Goal: Task Accomplishment & Management: Complete application form

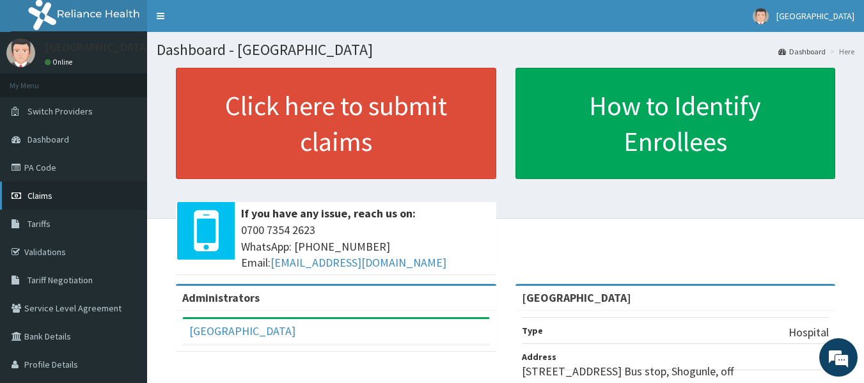
click at [35, 203] on link "Claims" at bounding box center [73, 196] width 147 height 28
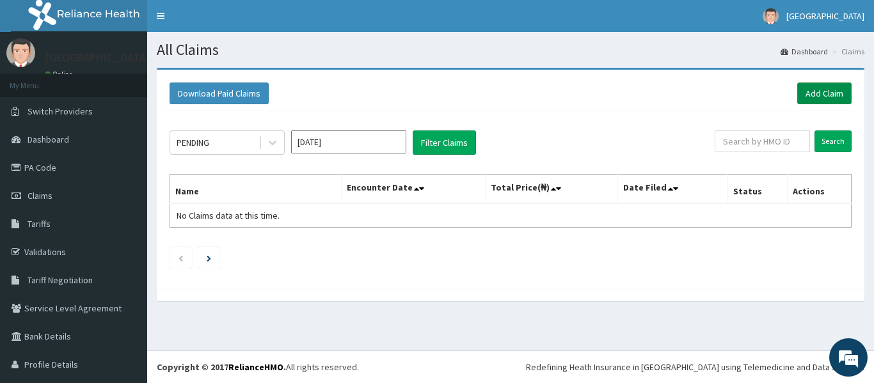
click at [816, 91] on link "Add Claim" at bounding box center [824, 94] width 54 height 22
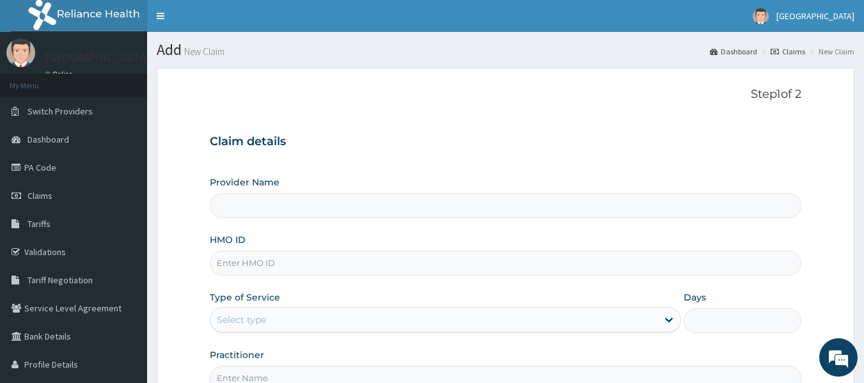
type input "[GEOGRAPHIC_DATA]"
click at [638, 264] on input "HMO ID" at bounding box center [506, 263] width 592 height 25
type input "SFA/10629/A"
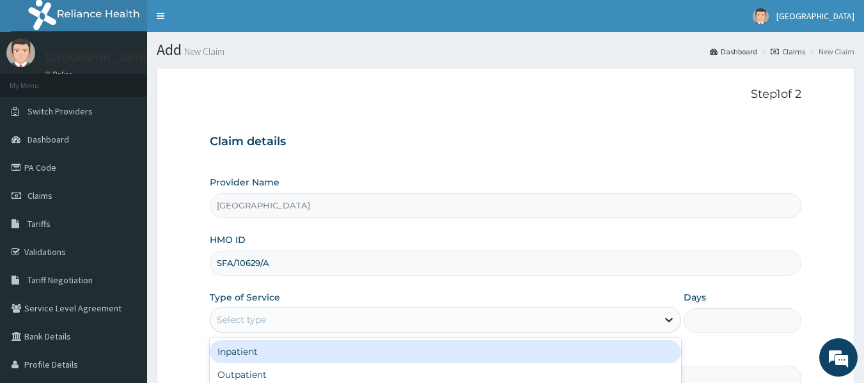
click at [666, 317] on icon at bounding box center [669, 319] width 13 height 13
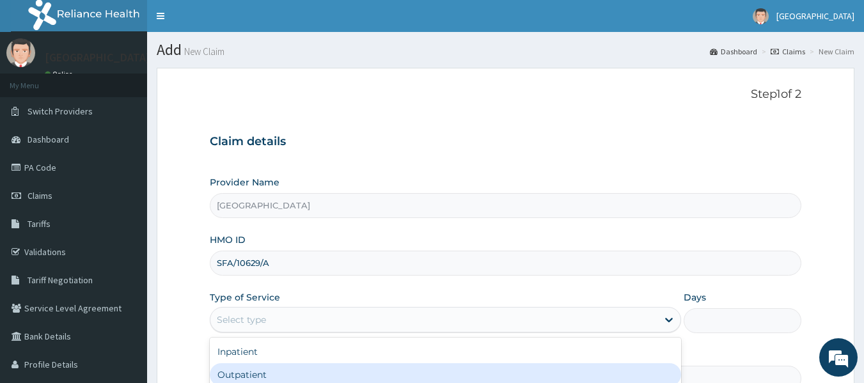
click at [649, 373] on div "Outpatient" at bounding box center [445, 374] width 471 height 23
type input "1"
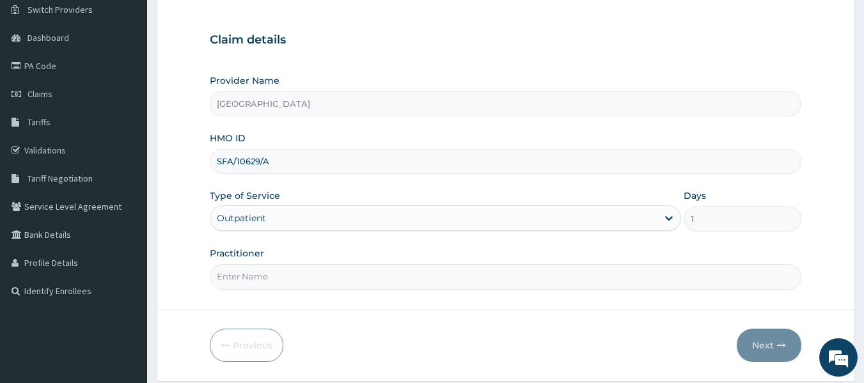
scroll to position [102, 0]
click at [679, 276] on input "Practitioner" at bounding box center [506, 276] width 592 height 25
type input "[PERSON_NAME]"
click at [761, 351] on button "Next" at bounding box center [769, 344] width 65 height 33
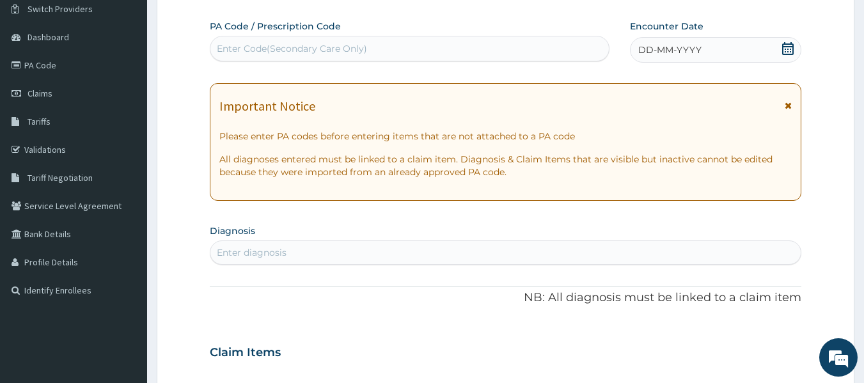
click at [511, 51] on div "Enter Code(Secondary Care Only)" at bounding box center [409, 48] width 399 height 20
click at [511, 43] on div "Enter Code(Secondary Care Only)" at bounding box center [409, 48] width 399 height 20
click at [713, 52] on div "DD-MM-YYYY" at bounding box center [715, 50] width 171 height 26
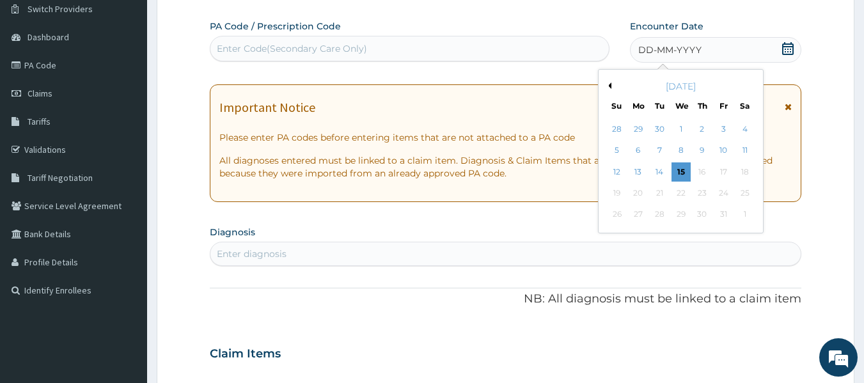
click at [609, 86] on button "Previous Month" at bounding box center [608, 86] width 6 height 6
click at [682, 171] on div "13" at bounding box center [681, 171] width 19 height 19
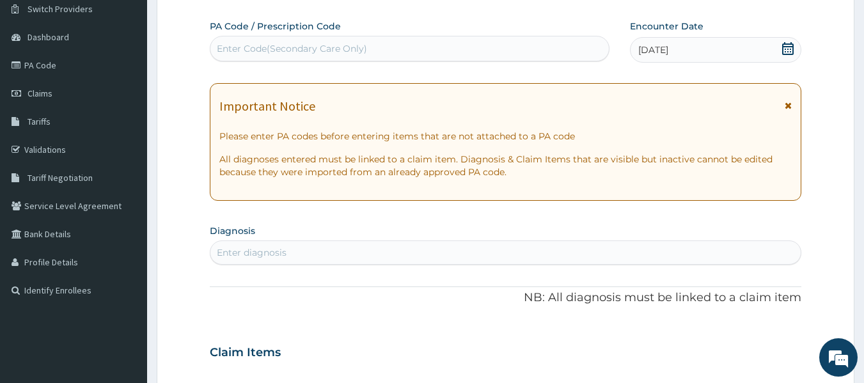
click at [593, 256] on div "Enter diagnosis" at bounding box center [505, 252] width 591 height 20
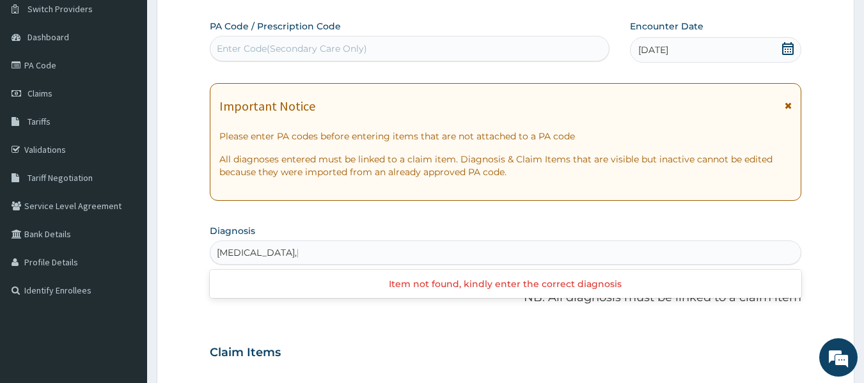
type input "malaria,sepsis ,urti"
click at [593, 256] on div "Enter diagnosis" at bounding box center [505, 252] width 591 height 20
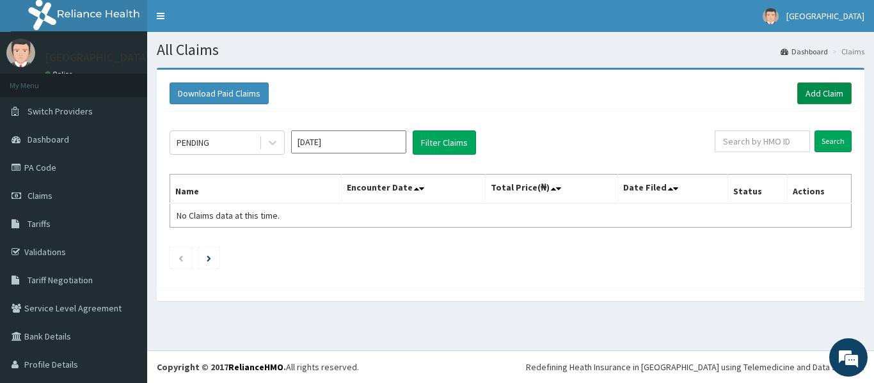
click at [826, 93] on link "Add Claim" at bounding box center [824, 94] width 54 height 22
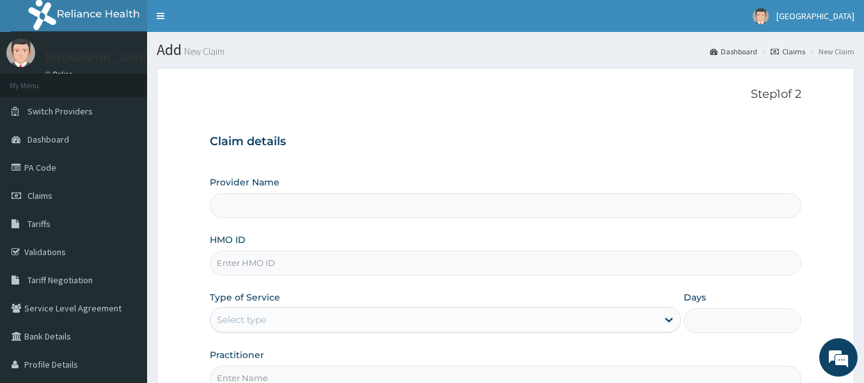
type input "[GEOGRAPHIC_DATA]"
click at [750, 268] on input "HMO ID" at bounding box center [506, 263] width 592 height 25
type input "SFA/10629/A"
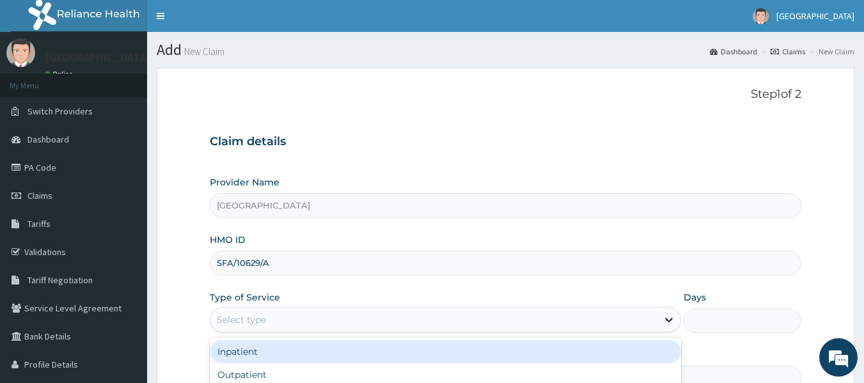
click at [670, 320] on icon at bounding box center [669, 319] width 13 height 13
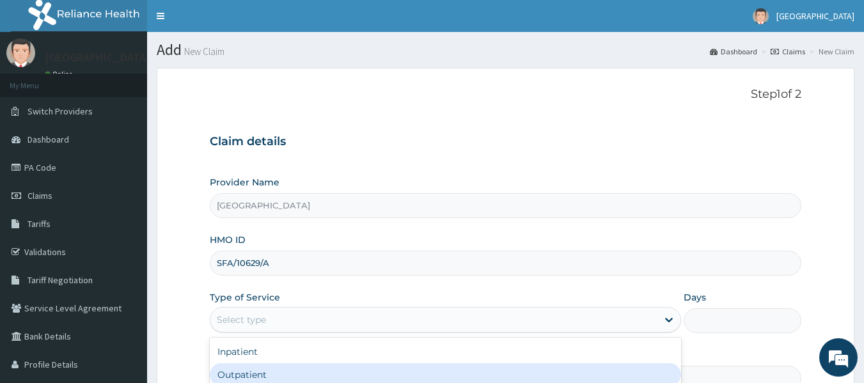
click at [647, 370] on div "Outpatient" at bounding box center [445, 374] width 471 height 23
type input "1"
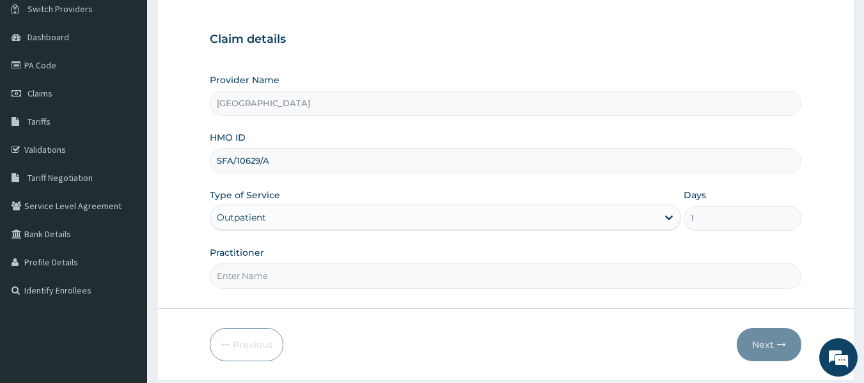
scroll to position [128, 0]
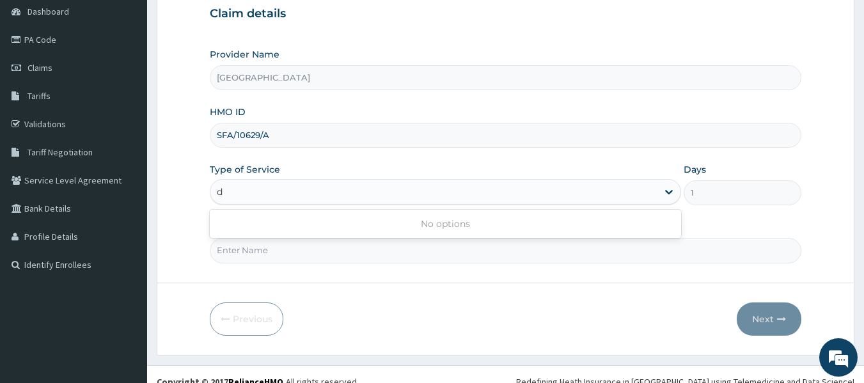
type input "dr"
click at [665, 193] on icon at bounding box center [669, 191] width 13 height 13
click at [618, 256] on input "Practitioner" at bounding box center [506, 250] width 592 height 25
type input "[PERSON_NAME]"
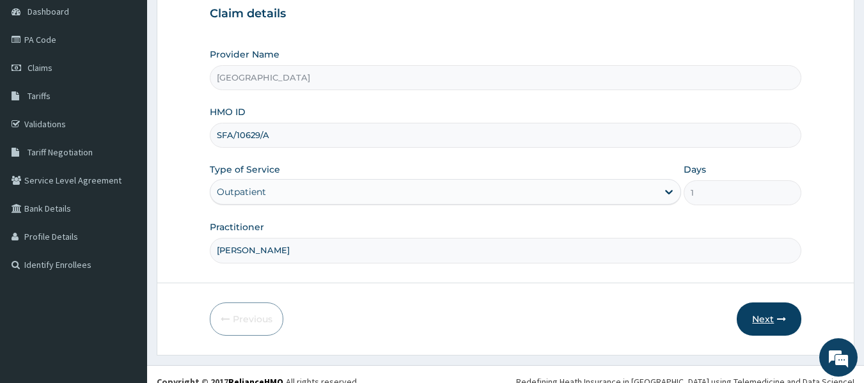
click at [759, 322] on button "Next" at bounding box center [769, 319] width 65 height 33
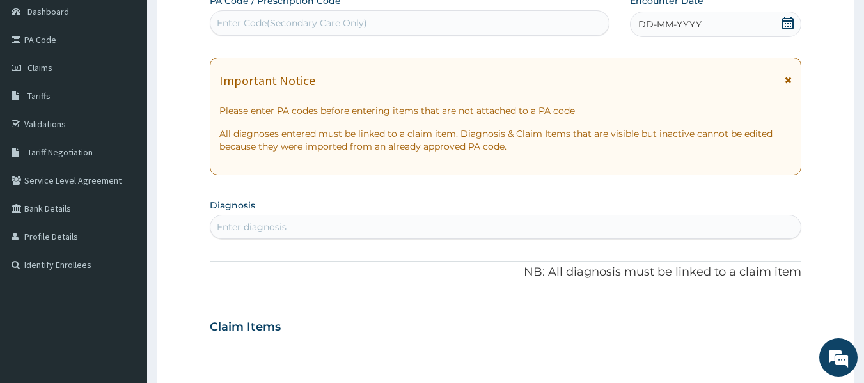
click at [708, 20] on div "DD-MM-YYYY" at bounding box center [715, 25] width 171 height 26
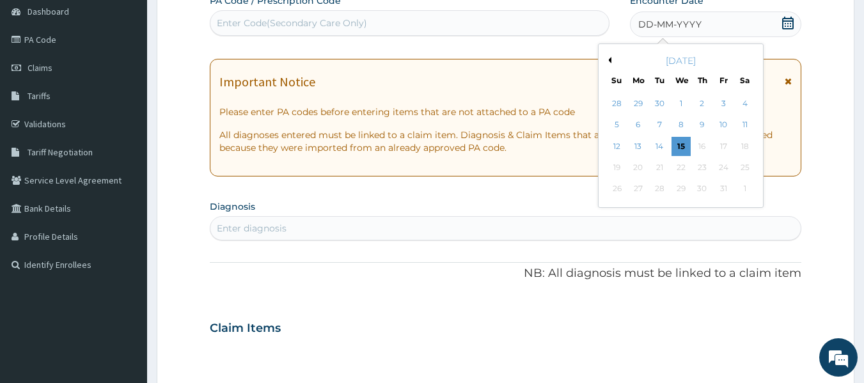
click at [610, 59] on button "Previous Month" at bounding box center [608, 60] width 6 height 6
click at [675, 147] on div "13" at bounding box center [681, 146] width 19 height 19
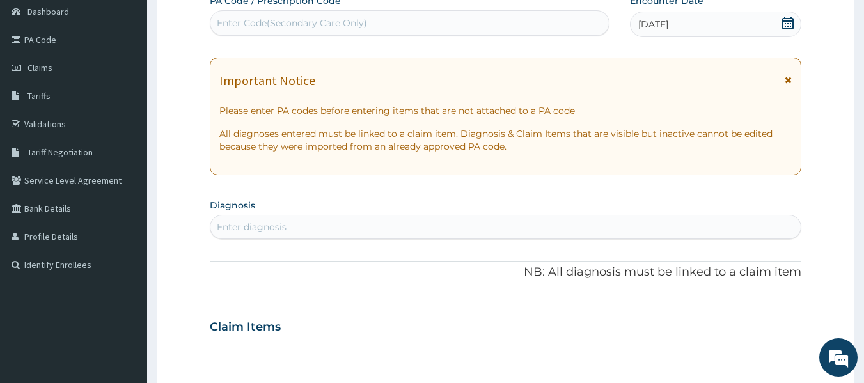
click at [470, 225] on div "Enter diagnosis" at bounding box center [505, 227] width 591 height 20
type input "[MEDICAL_DATA]"
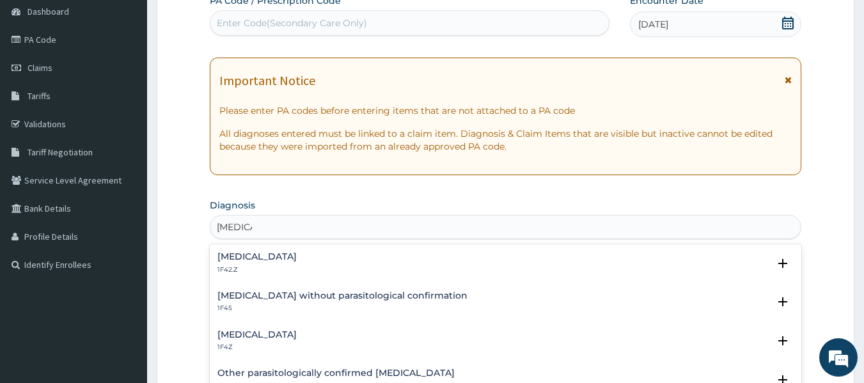
click at [277, 338] on h4 "[MEDICAL_DATA]" at bounding box center [256, 335] width 79 height 10
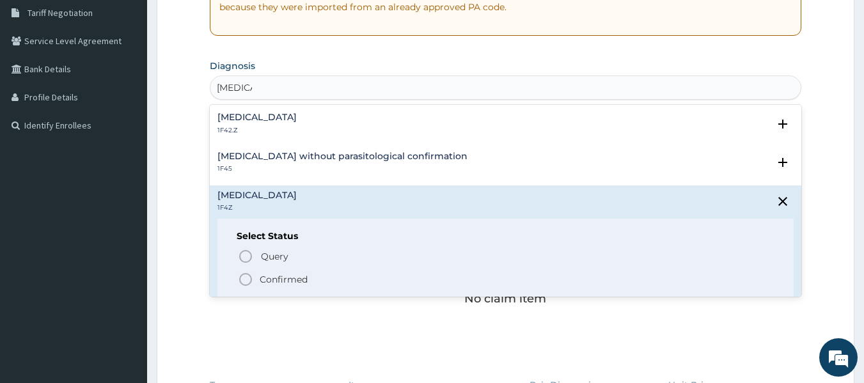
scroll to position [281, 0]
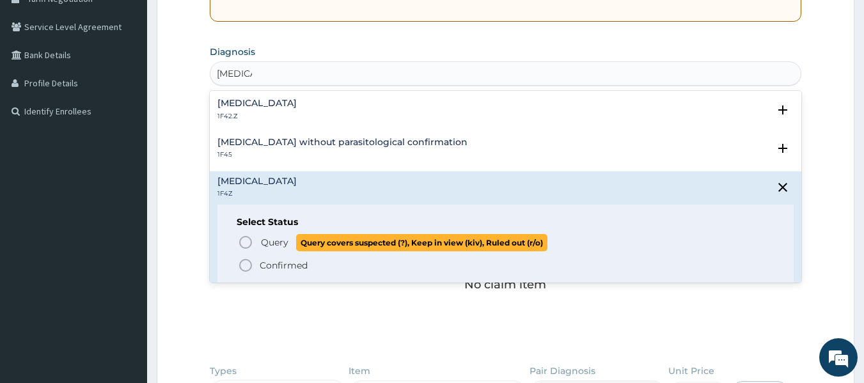
click at [244, 239] on icon "status option query" at bounding box center [245, 242] width 15 height 15
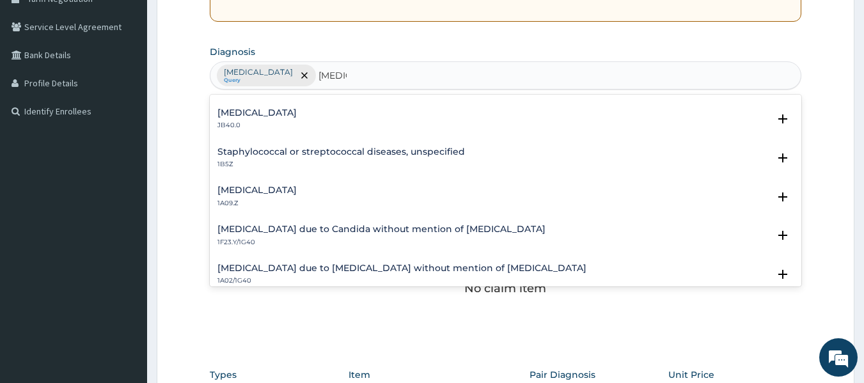
scroll to position [117, 0]
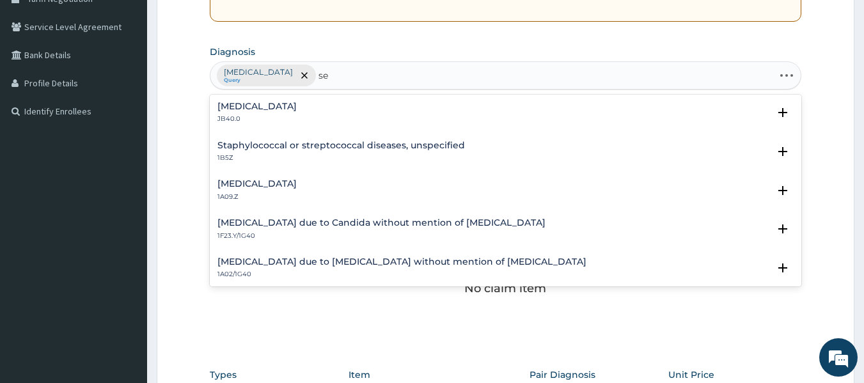
type input "s"
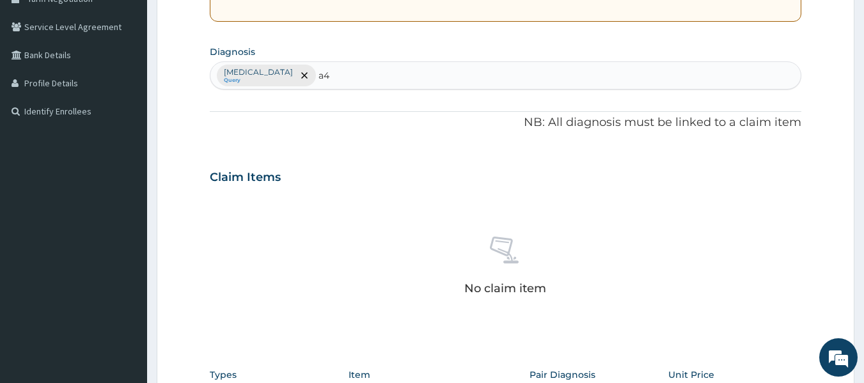
type input "a"
type input "S"
type input "[MEDICAL_DATA]"
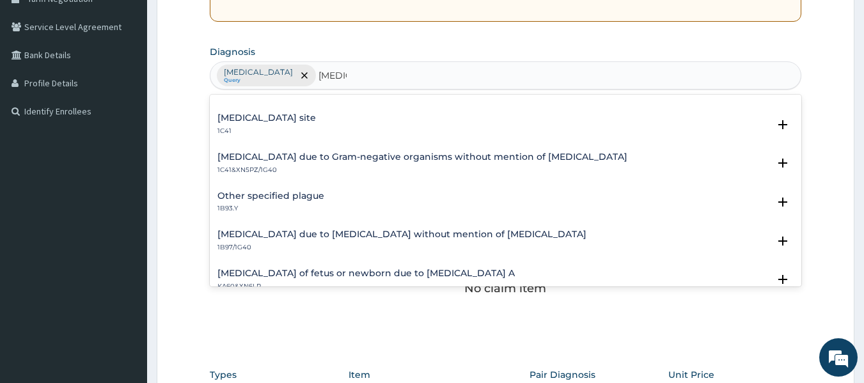
scroll to position [409, 0]
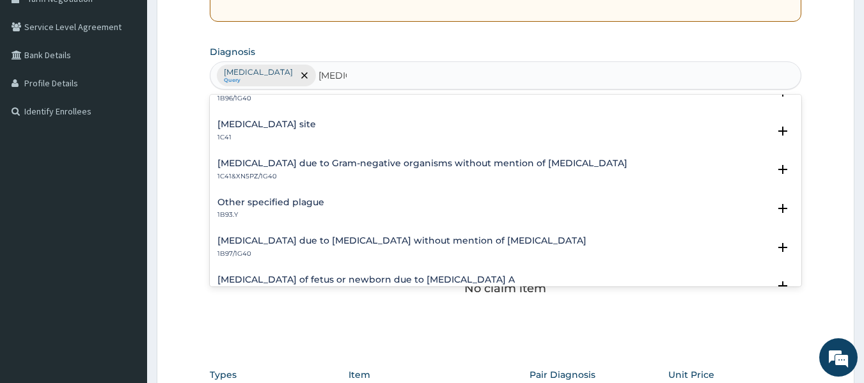
click at [316, 127] on h4 "[MEDICAL_DATA] site" at bounding box center [266, 125] width 99 height 10
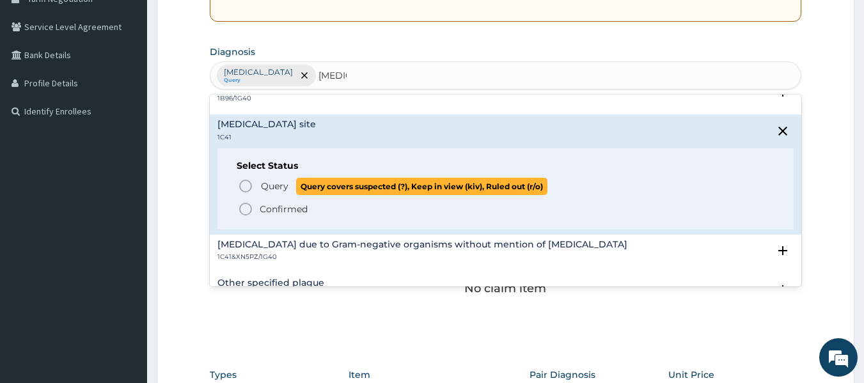
click at [336, 191] on span "Query covers suspected (?), Keep in view (kiv), Ruled out (r/o)" at bounding box center [421, 186] width 251 height 17
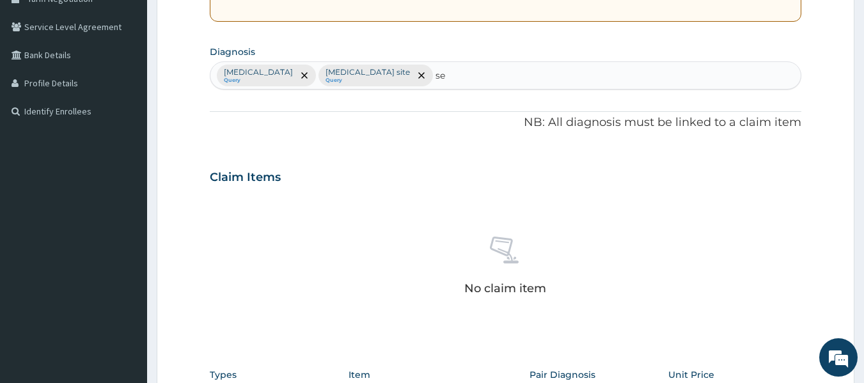
type input "s"
type input "a"
type input "upper"
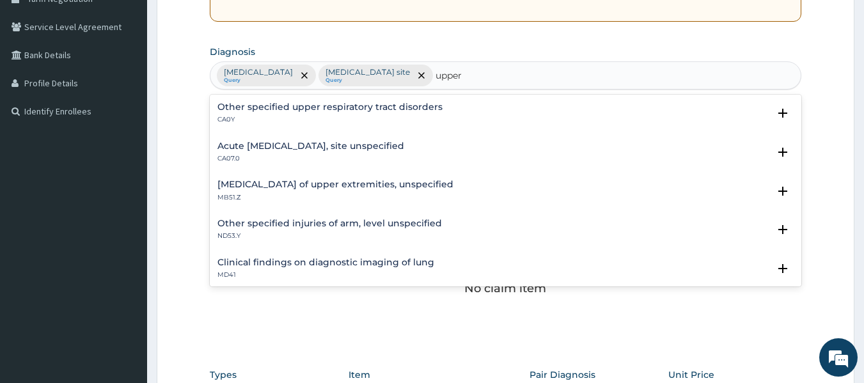
click at [404, 142] on h4 "Acute [MEDICAL_DATA], site unspecified" at bounding box center [310, 146] width 187 height 10
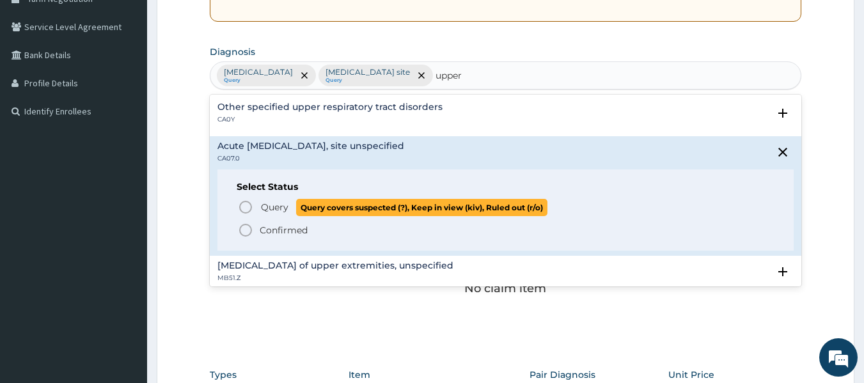
click at [240, 204] on circle "status option query" at bounding box center [246, 207] width 12 height 12
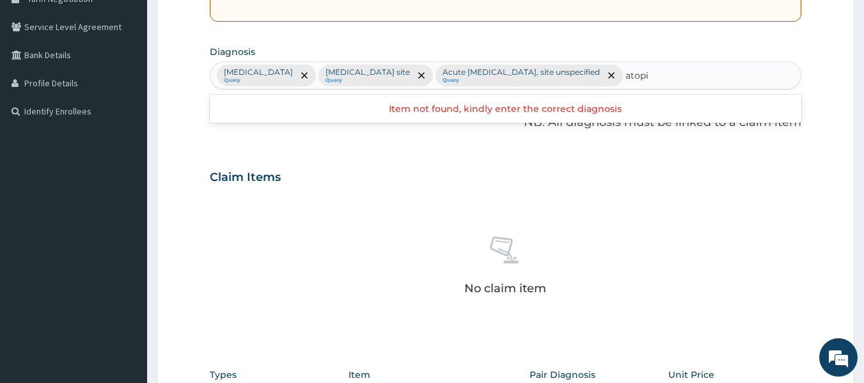
type input "atopic"
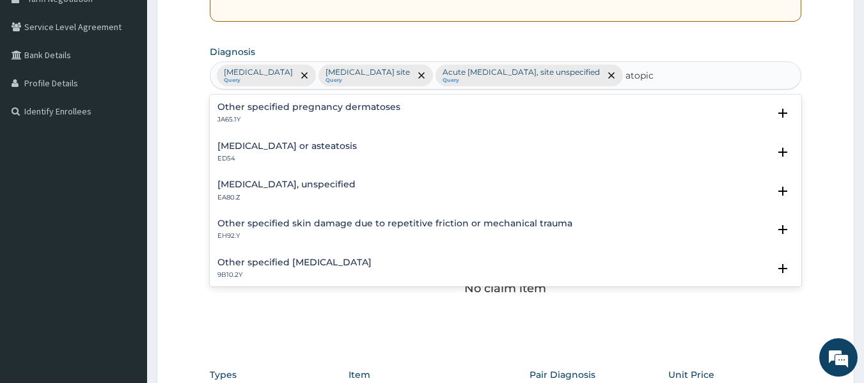
click at [277, 190] on div "[MEDICAL_DATA], unspecified EA80.Z" at bounding box center [286, 191] width 138 height 22
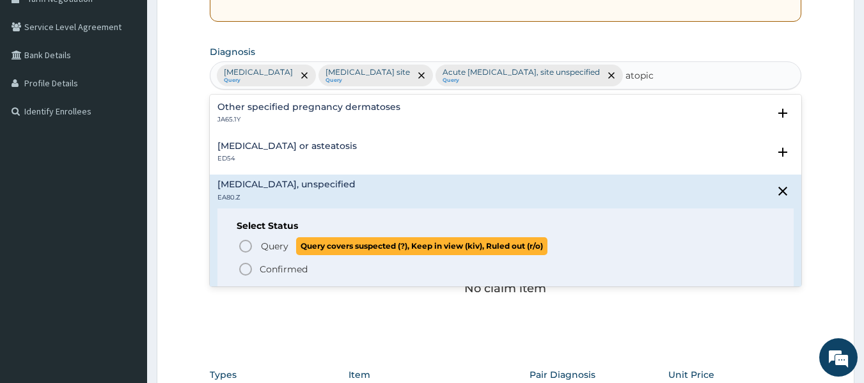
click at [249, 247] on icon "status option query" at bounding box center [245, 246] width 15 height 15
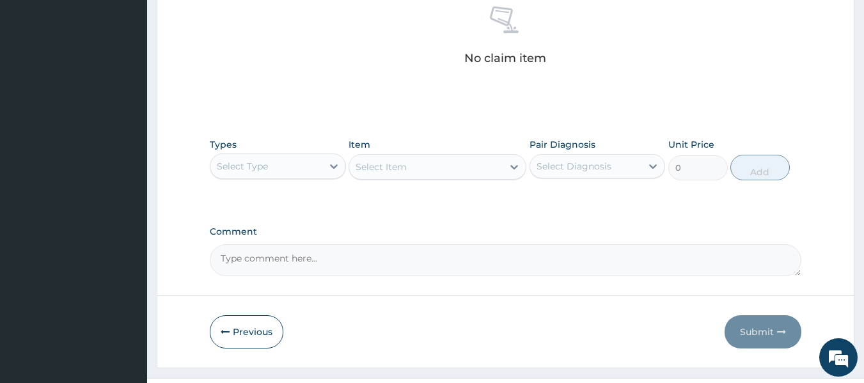
scroll to position [564, 0]
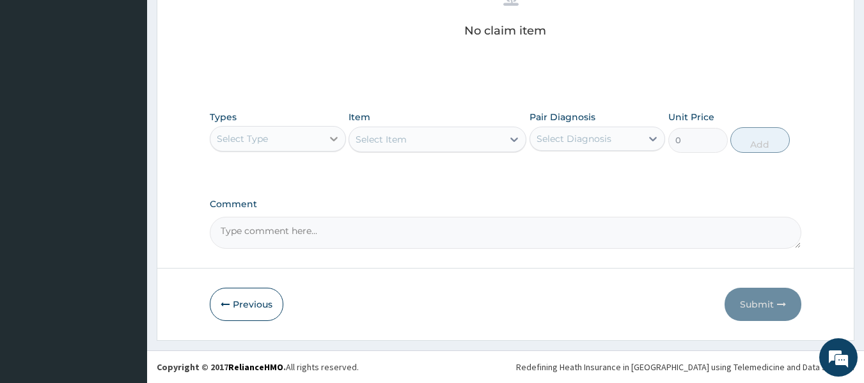
click at [328, 139] on icon at bounding box center [333, 138] width 13 height 13
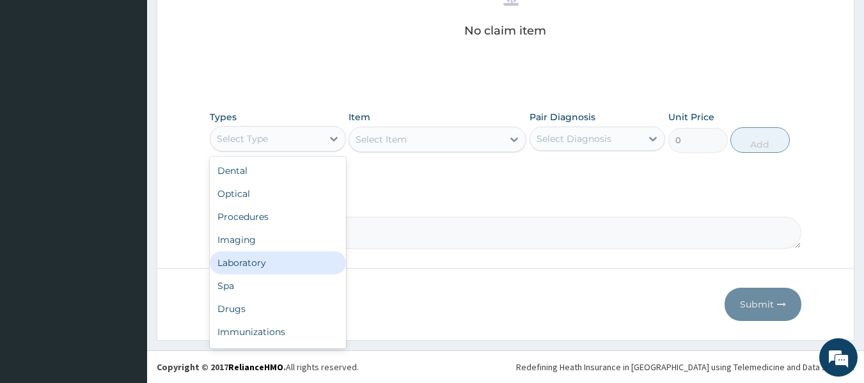
click at [307, 255] on div "Laboratory" at bounding box center [278, 262] width 136 height 23
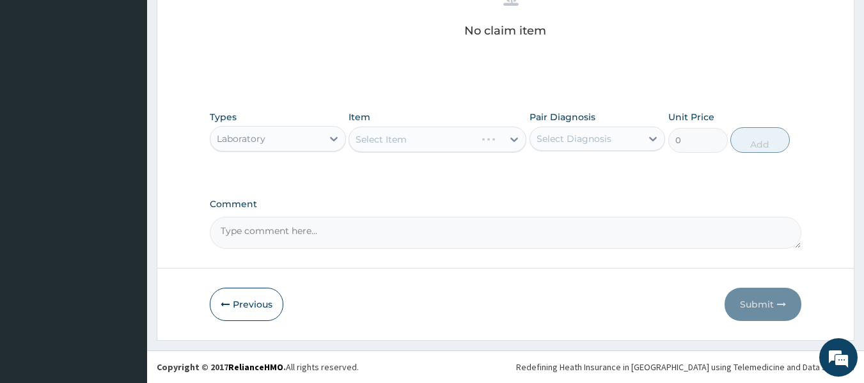
click at [513, 135] on div "Select Item" at bounding box center [438, 140] width 178 height 26
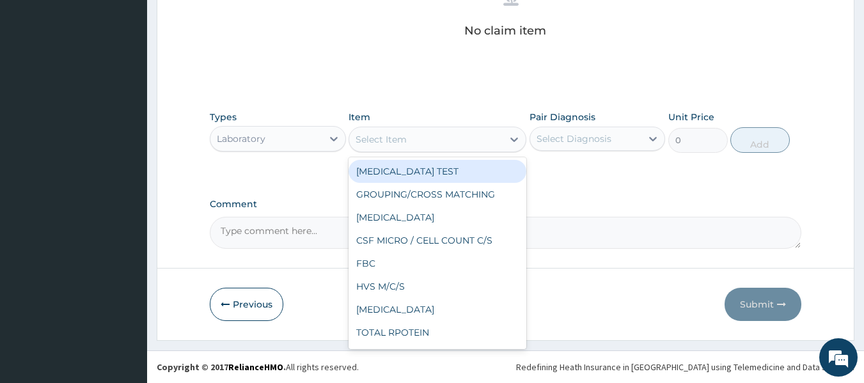
click at [513, 135] on icon at bounding box center [514, 139] width 13 height 13
type input "mp"
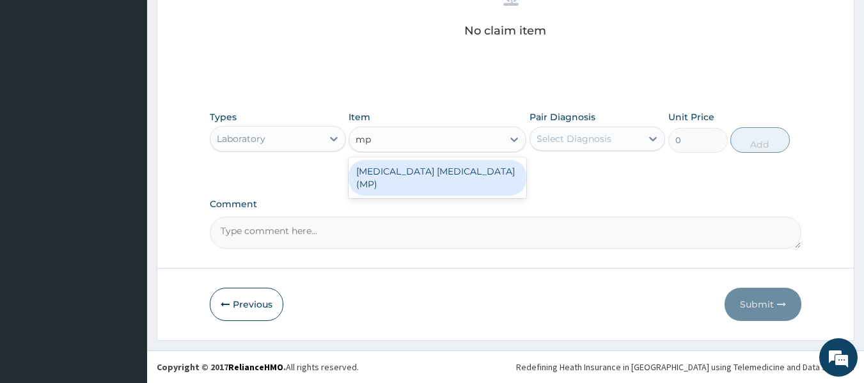
click at [481, 173] on div "[MEDICAL_DATA] [MEDICAL_DATA] (MP)" at bounding box center [438, 178] width 178 height 36
type input "1000"
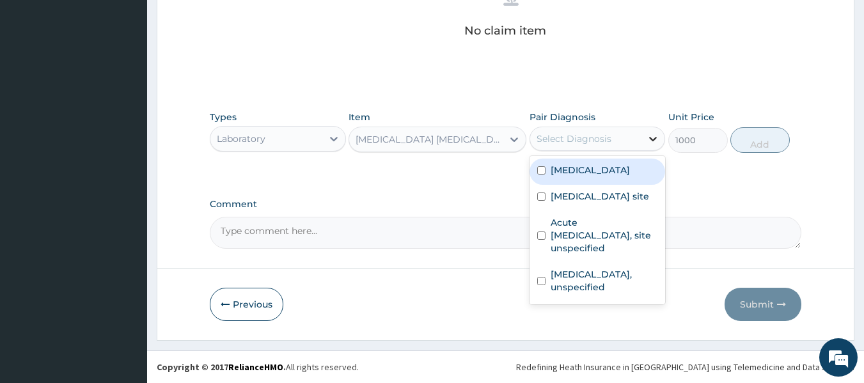
click at [650, 136] on icon at bounding box center [653, 138] width 13 height 13
click at [630, 171] on label "[MEDICAL_DATA]" at bounding box center [590, 170] width 79 height 13
checkbox input "true"
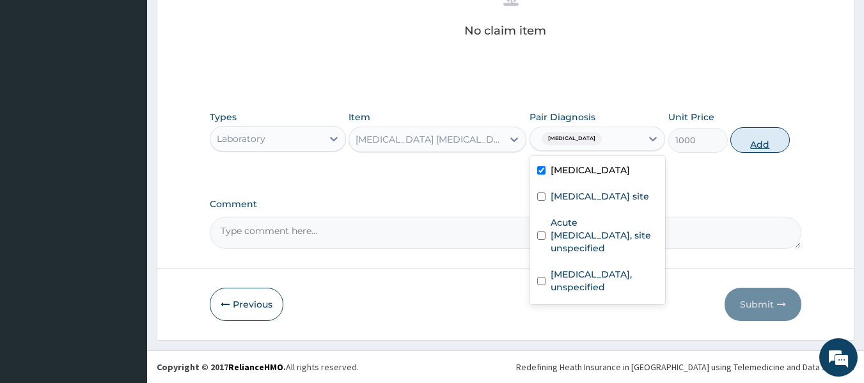
click at [748, 135] on button "Add" at bounding box center [759, 140] width 59 height 26
type input "0"
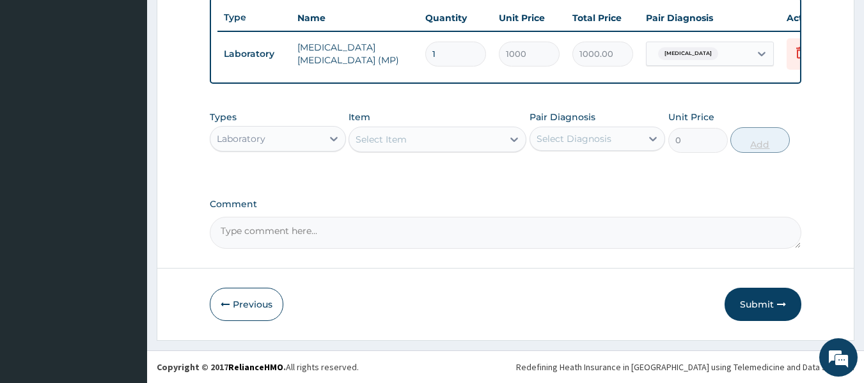
scroll to position [512, 0]
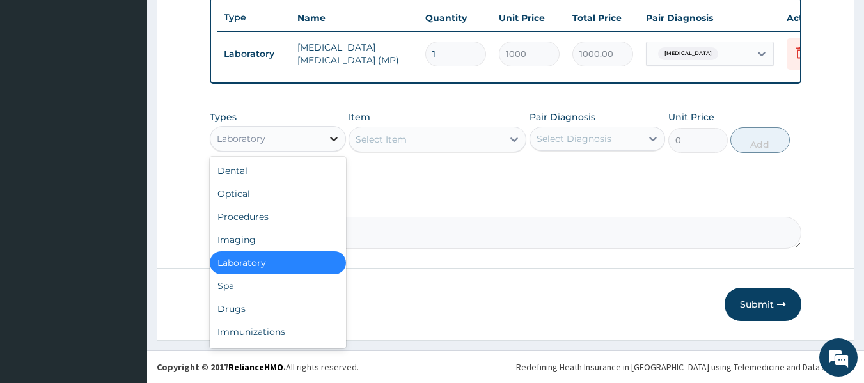
click at [333, 139] on icon at bounding box center [333, 138] width 13 height 13
click at [295, 254] on div "Laboratory" at bounding box center [278, 262] width 136 height 23
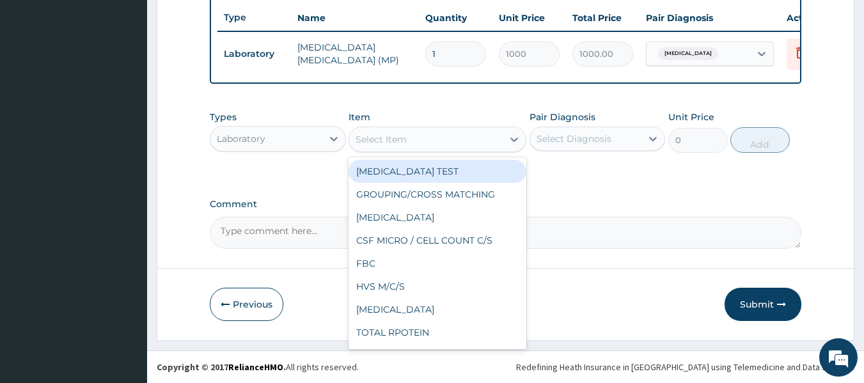
click at [433, 146] on div "Select Item" at bounding box center [426, 139] width 154 height 20
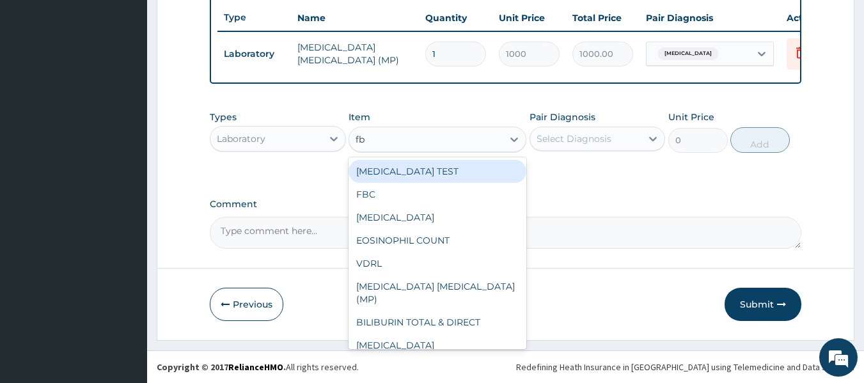
type input "fbc"
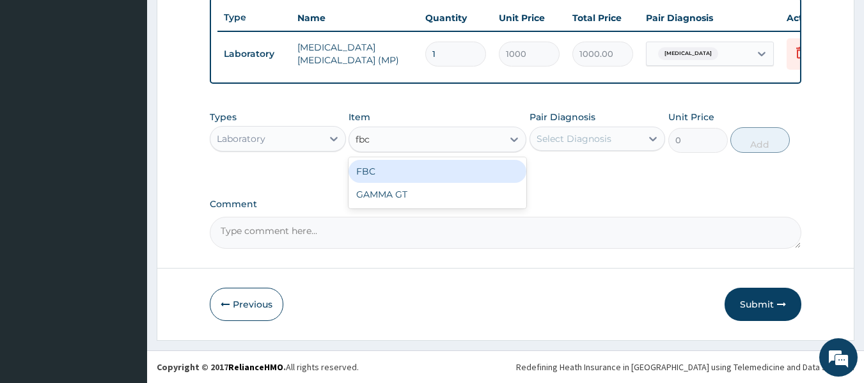
click at [434, 171] on div "FBC" at bounding box center [438, 171] width 178 height 23
type input "5000"
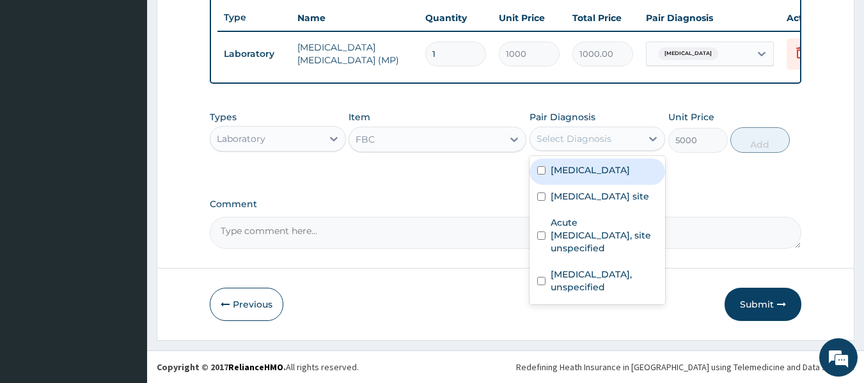
click at [622, 132] on div "Select Diagnosis" at bounding box center [586, 139] width 112 height 20
type input "f"
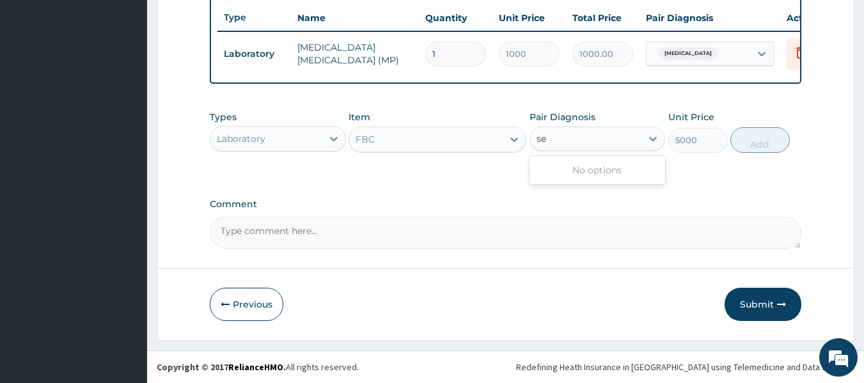
type input "s"
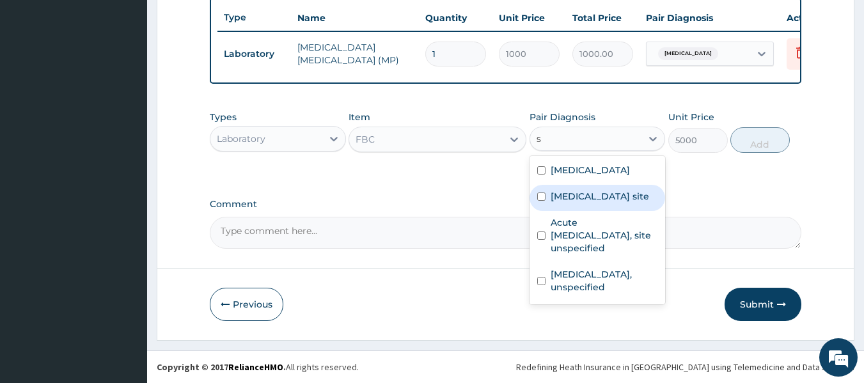
click at [624, 200] on label "[MEDICAL_DATA] site" at bounding box center [600, 196] width 99 height 13
checkbox input "true"
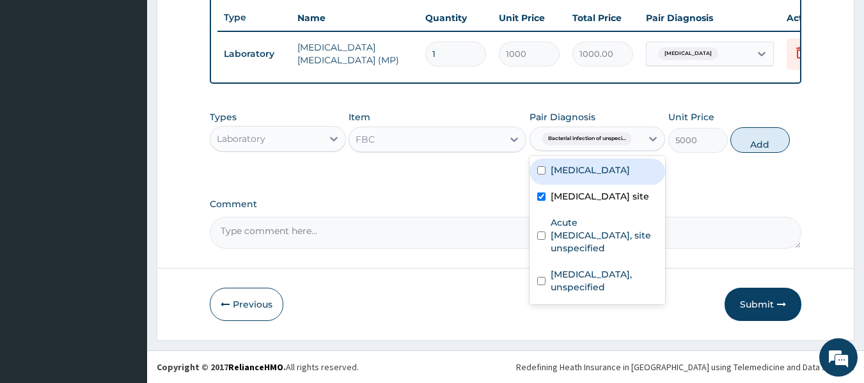
drag, startPoint x: 624, startPoint y: 200, endPoint x: 736, endPoint y: 159, distance: 118.6
click at [736, 159] on div "Types Laboratory Item FBC Pair Diagnosis option [MEDICAL_DATA] site, selected. …" at bounding box center [506, 141] width 592 height 74
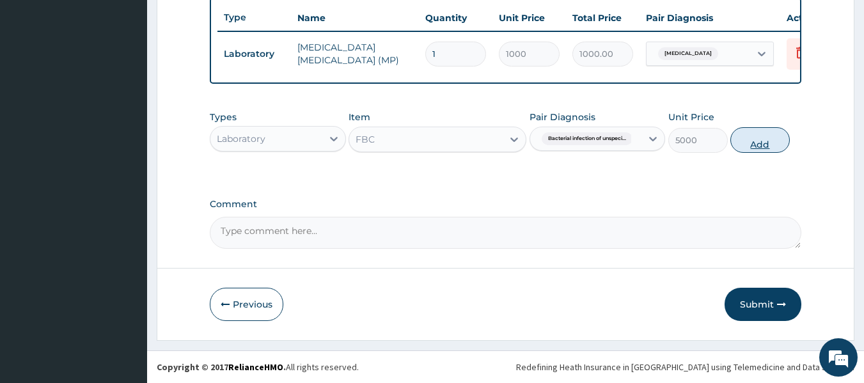
click at [750, 139] on button "Add" at bounding box center [759, 140] width 59 height 26
type input "0"
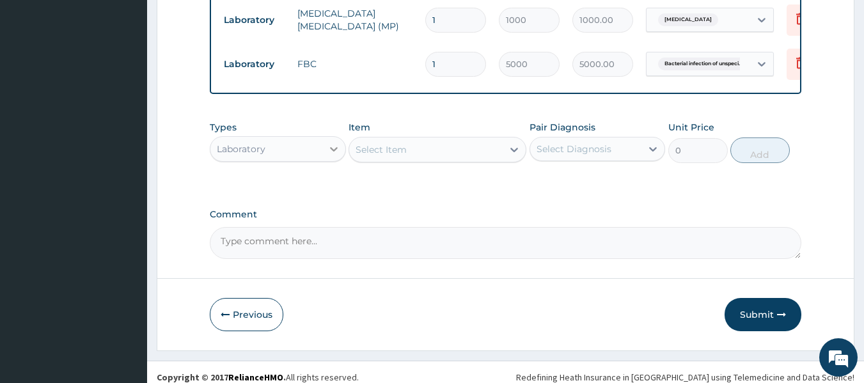
click at [333, 155] on icon at bounding box center [333, 149] width 13 height 13
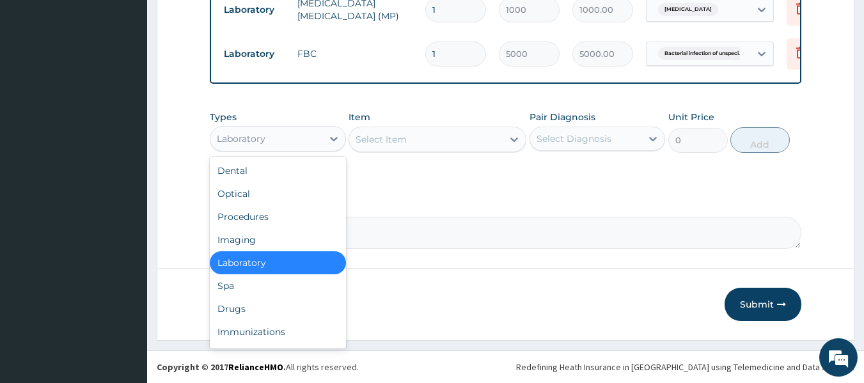
scroll to position [556, 0]
click at [269, 297] on div "Drugs" at bounding box center [278, 308] width 136 height 23
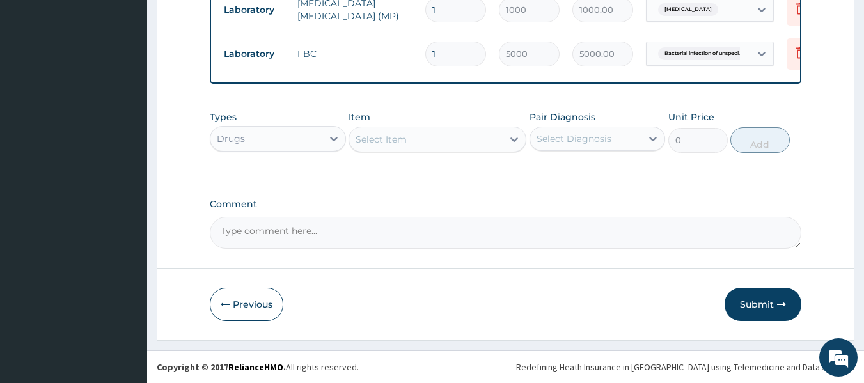
click at [514, 138] on icon at bounding box center [514, 139] width 13 height 13
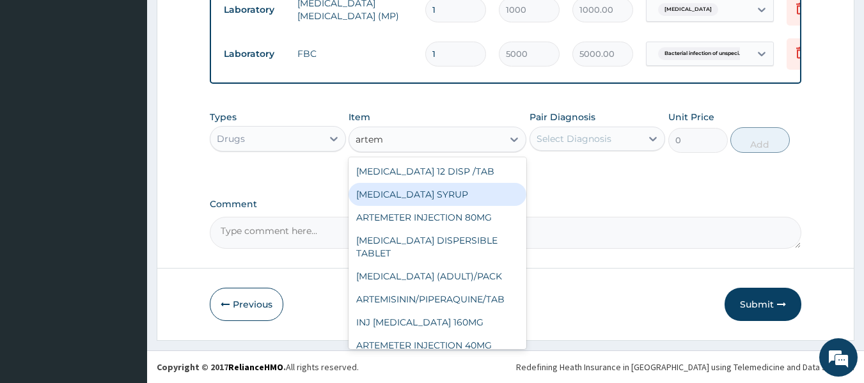
type input "artem"
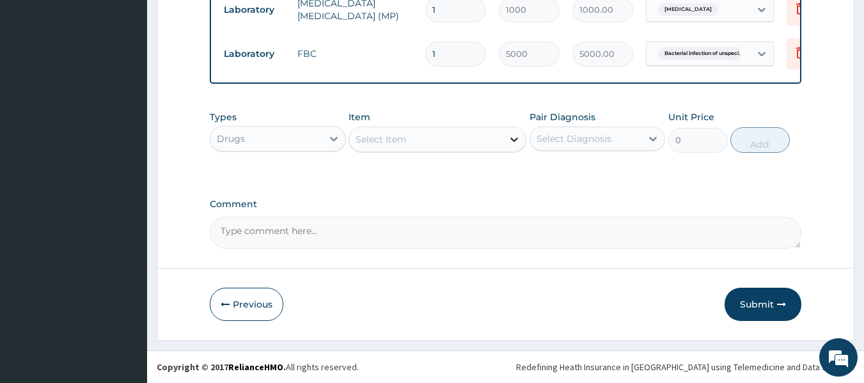
click at [516, 141] on icon at bounding box center [514, 139] width 13 height 13
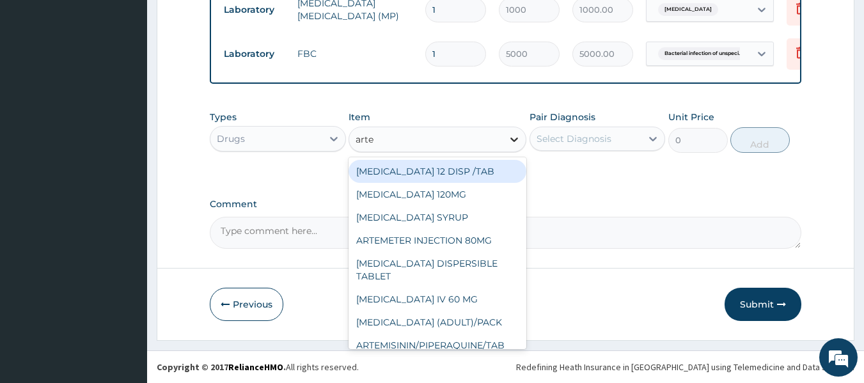
type input "artem"
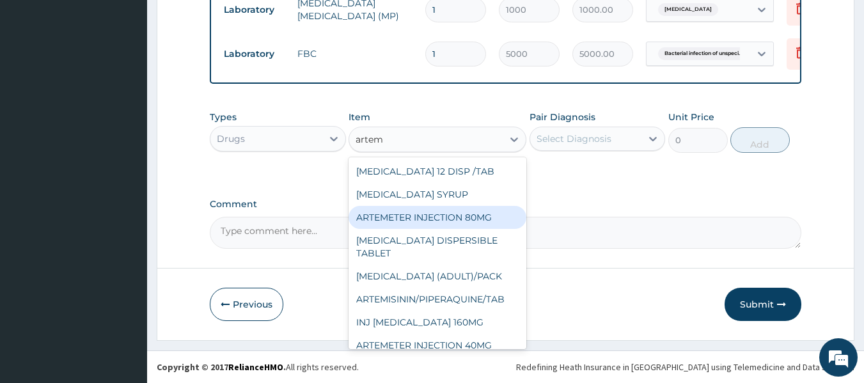
click at [466, 219] on div "ARTEMETER INJECTION 80MG" at bounding box center [438, 217] width 178 height 23
type input "800"
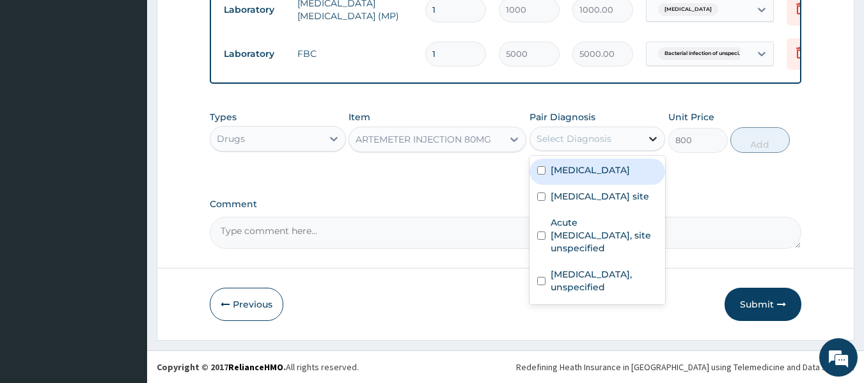
click at [646, 136] on div at bounding box center [653, 138] width 23 height 23
click at [630, 166] on label "[MEDICAL_DATA]" at bounding box center [590, 170] width 79 height 13
checkbox input "true"
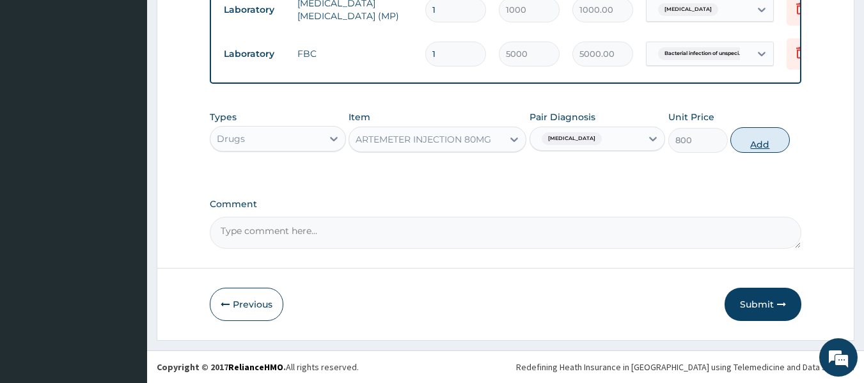
click at [746, 136] on button "Add" at bounding box center [759, 140] width 59 height 26
type input "0"
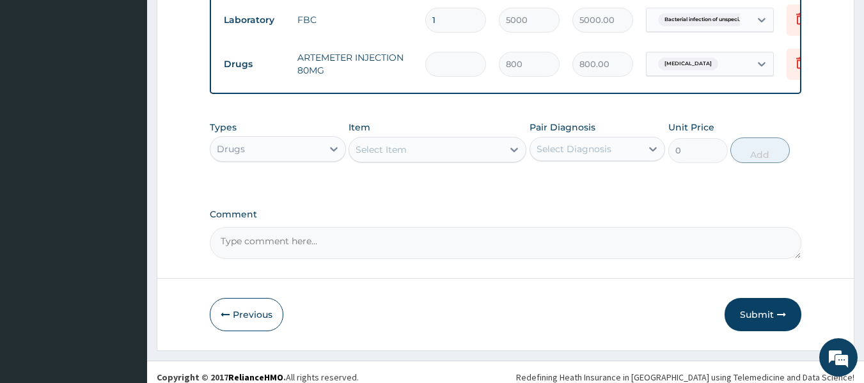
type input "0.00"
type input "2"
type input "1600.00"
type input "2"
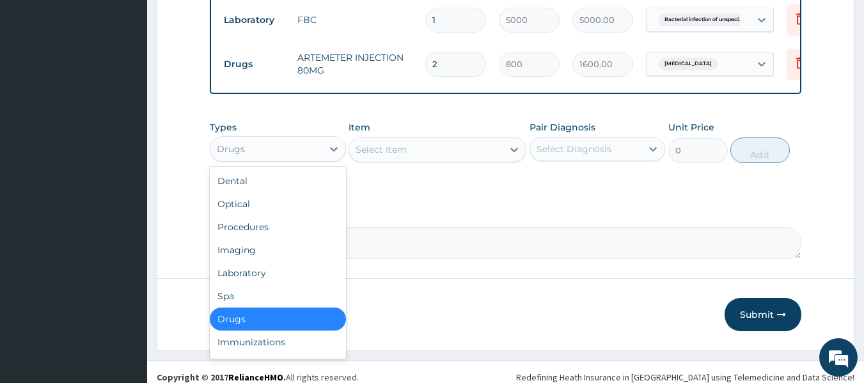
click at [295, 159] on div "Drugs" at bounding box center [266, 149] width 112 height 20
click at [276, 331] on div "Drugs" at bounding box center [278, 319] width 136 height 23
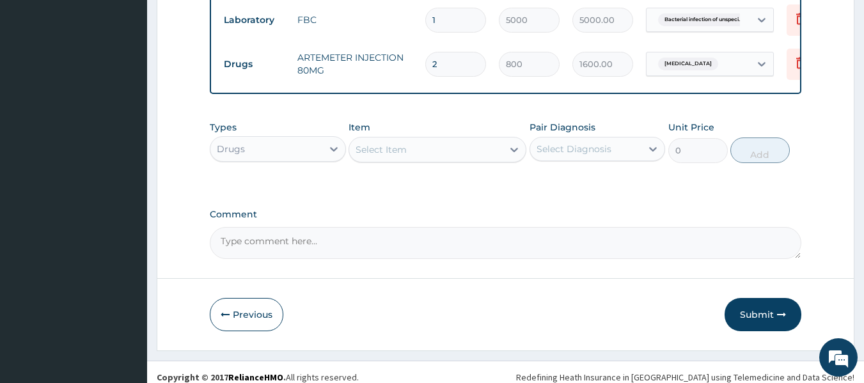
click at [496, 160] on div "Select Item" at bounding box center [426, 149] width 154 height 20
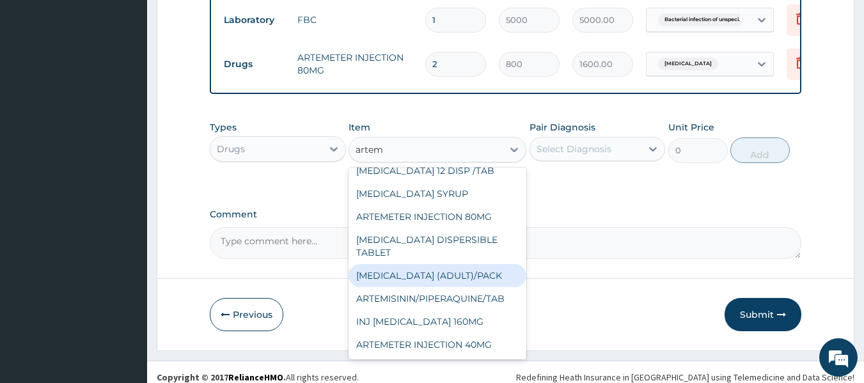
scroll to position [0, 0]
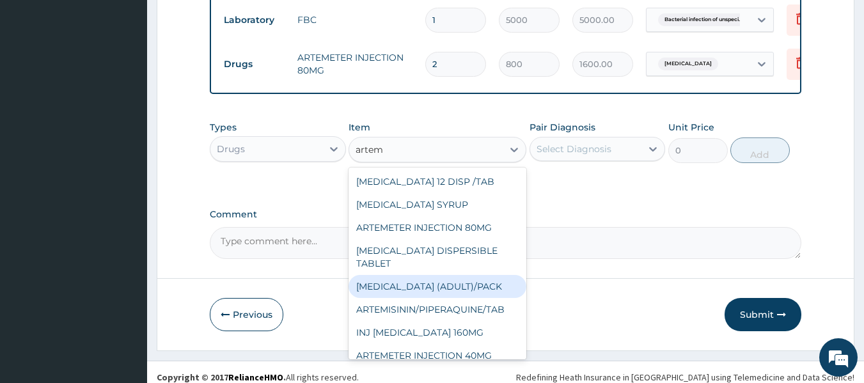
type input "artem"
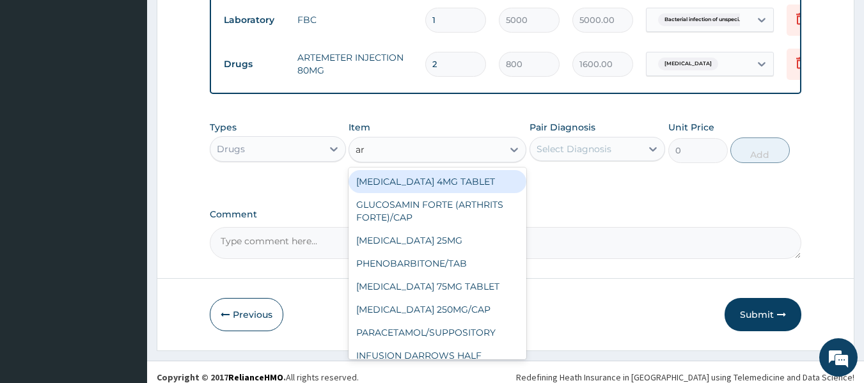
type input "art"
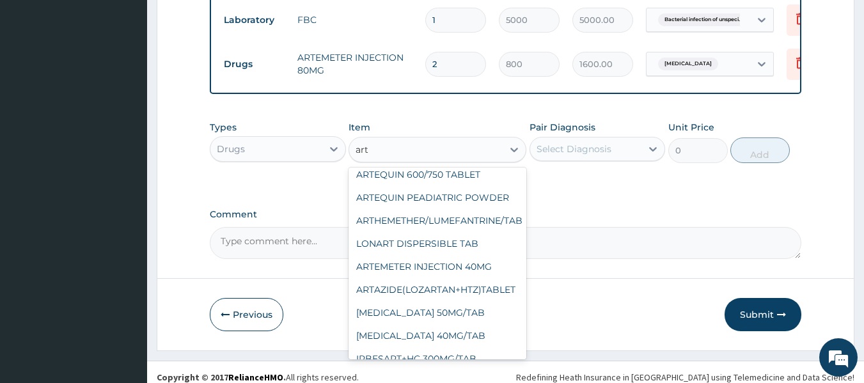
scroll to position [445, 0]
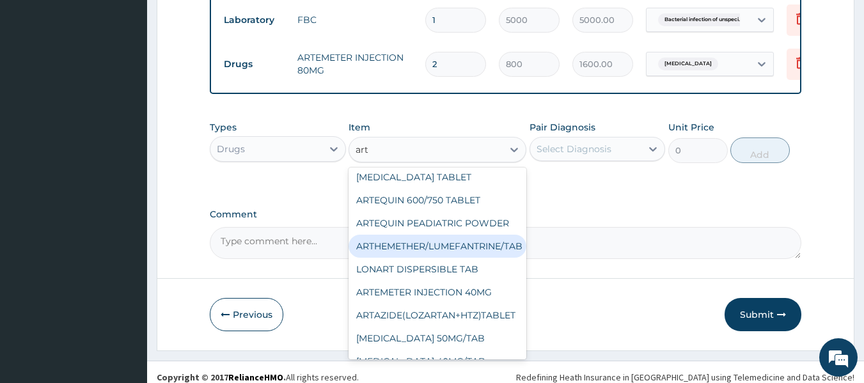
click at [478, 258] on div "ARTHEMETHER/LUMEFANTRINE/TAB" at bounding box center [438, 246] width 178 height 23
type input "100"
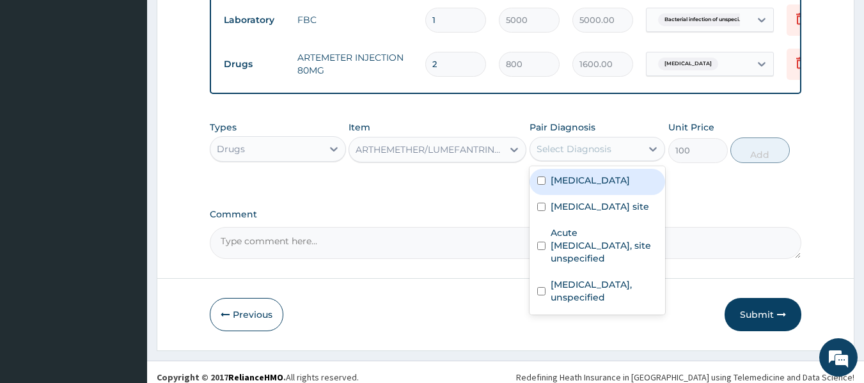
click at [638, 159] on div "Select Diagnosis" at bounding box center [586, 149] width 112 height 20
click at [625, 187] on label "[MEDICAL_DATA]" at bounding box center [590, 180] width 79 height 13
checkbox input "true"
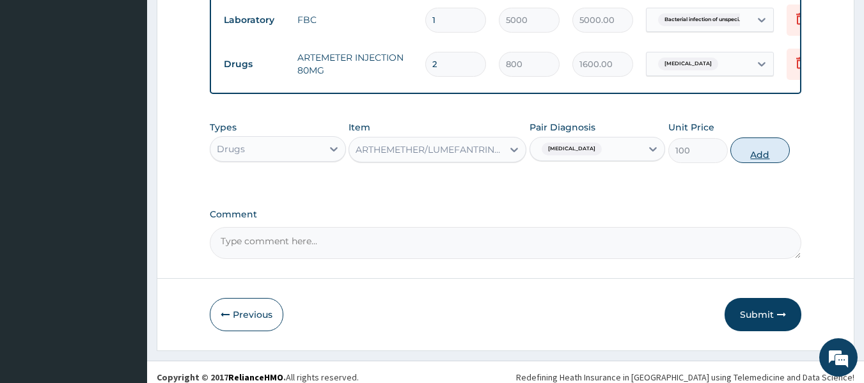
click at [747, 163] on button "Add" at bounding box center [759, 151] width 59 height 26
type input "0"
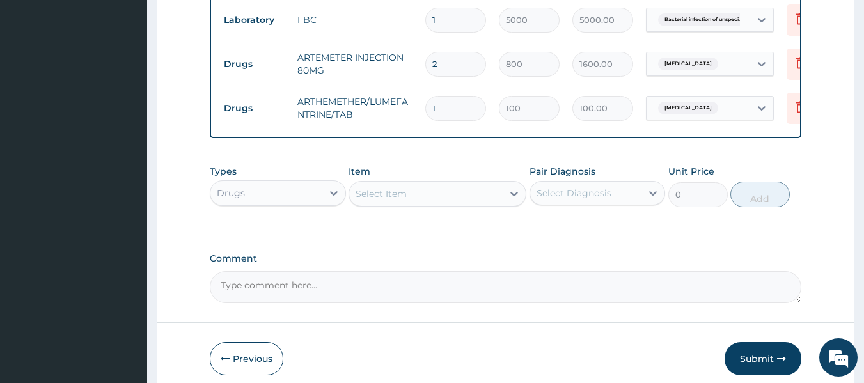
click at [470, 121] on input "1" at bounding box center [455, 108] width 61 height 25
type input "0.00"
type input "2"
type input "200.00"
type input "24"
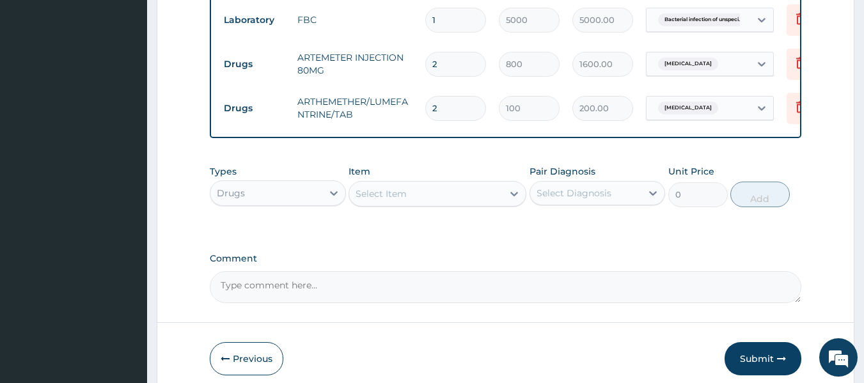
type input "2400.00"
type input "24"
click at [512, 200] on icon at bounding box center [514, 193] width 13 height 13
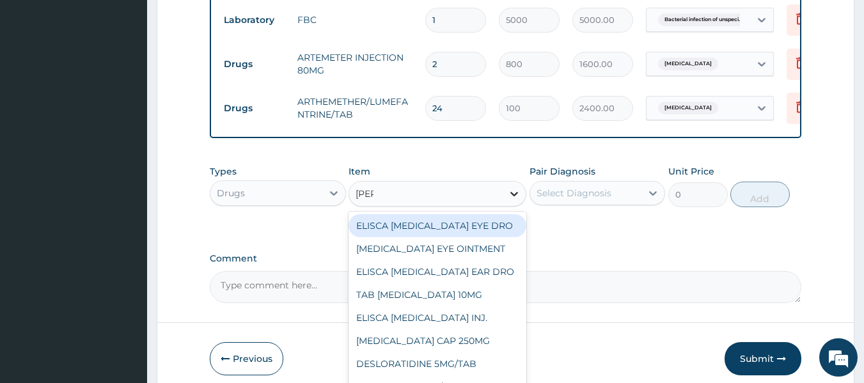
type input "lorat"
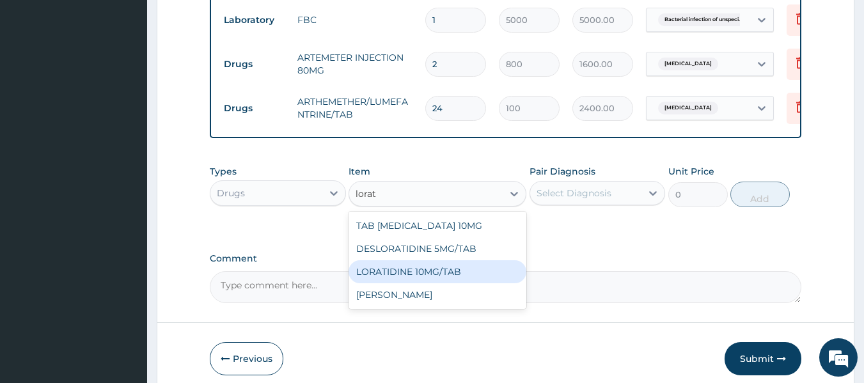
click at [478, 283] on div "LORATIDINE 10MG/TAB" at bounding box center [438, 271] width 178 height 23
type input "50"
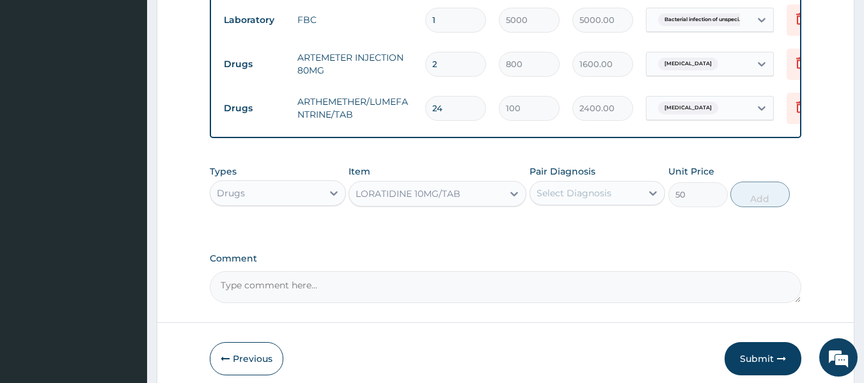
click at [624, 203] on div "Select Diagnosis" at bounding box center [586, 193] width 112 height 20
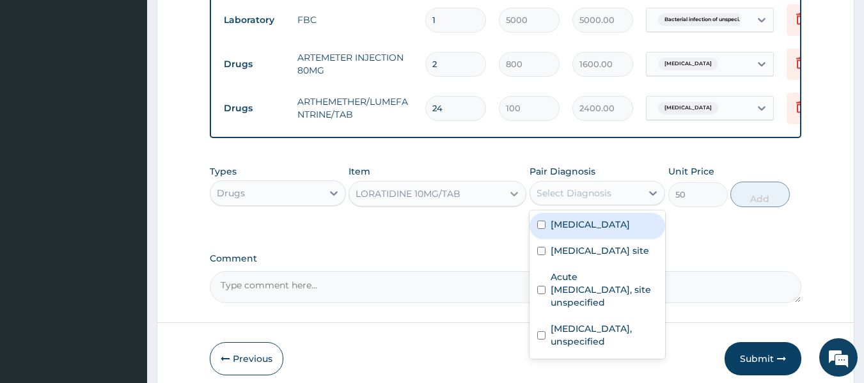
click at [517, 200] on icon at bounding box center [514, 193] width 13 height 13
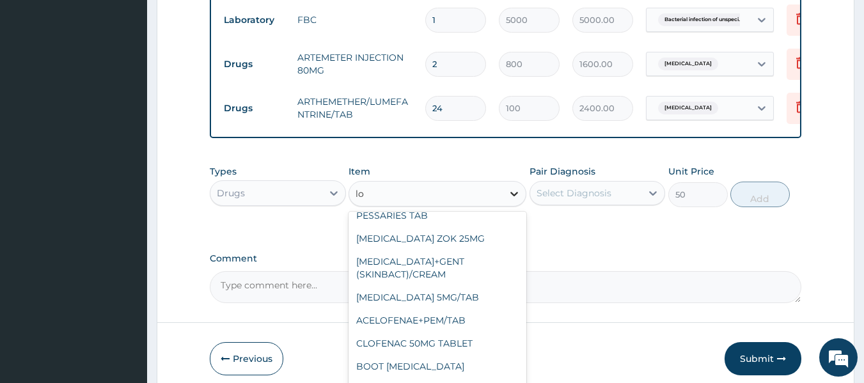
scroll to position [2185, 0]
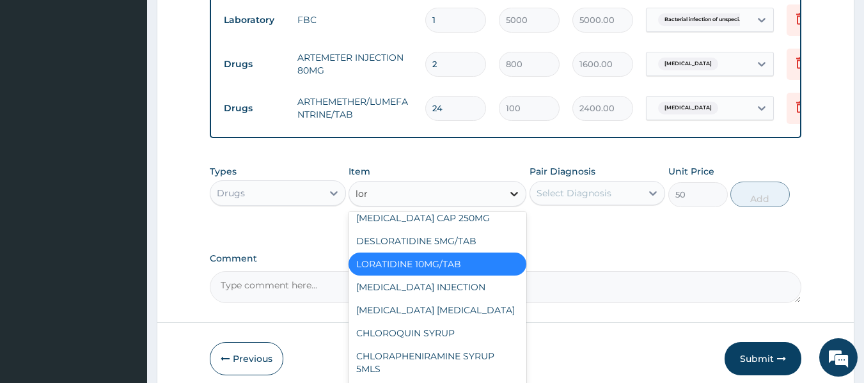
type input "[PERSON_NAME]"
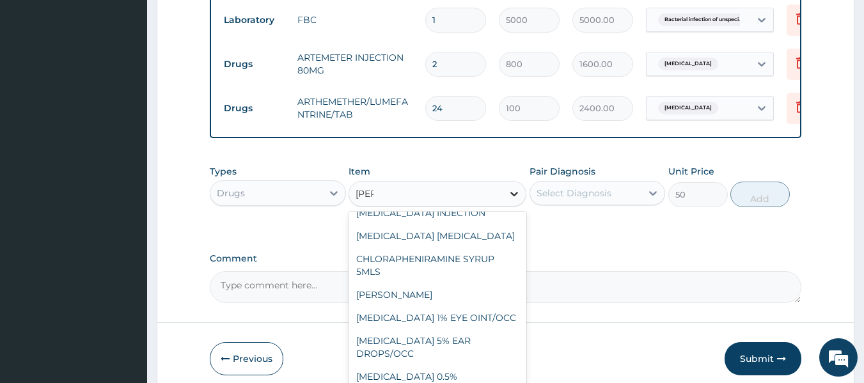
scroll to position [110, 0]
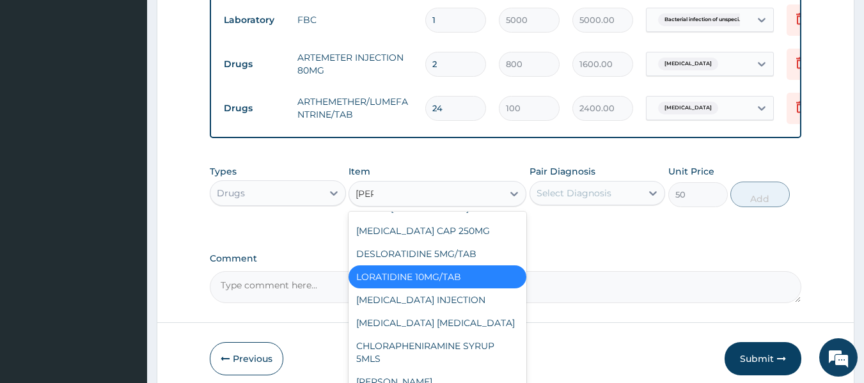
click at [480, 196] on div "TAB [MEDICAL_DATA] 10MG" at bounding box center [438, 184] width 178 height 23
type input "70"
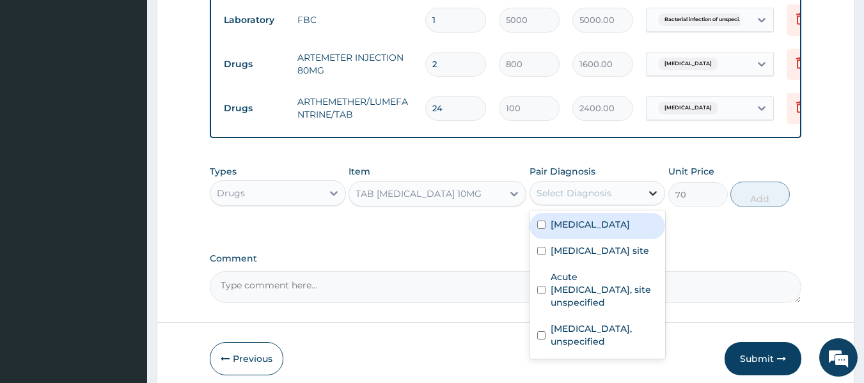
click at [654, 200] on icon at bounding box center [653, 193] width 13 height 13
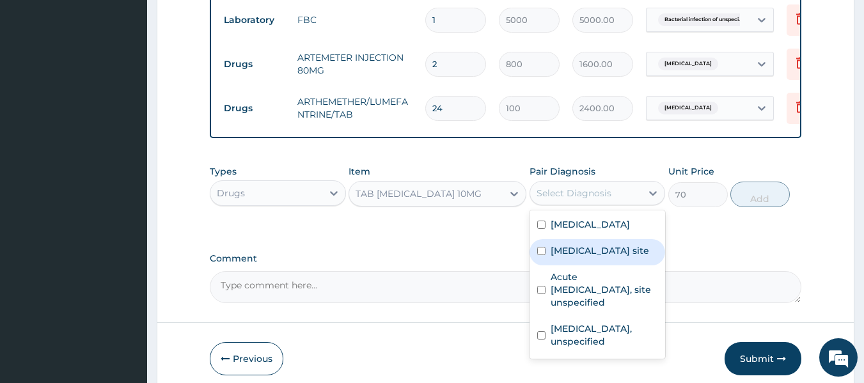
click at [640, 257] on label "[MEDICAL_DATA] site" at bounding box center [600, 250] width 99 height 13
checkbox input "true"
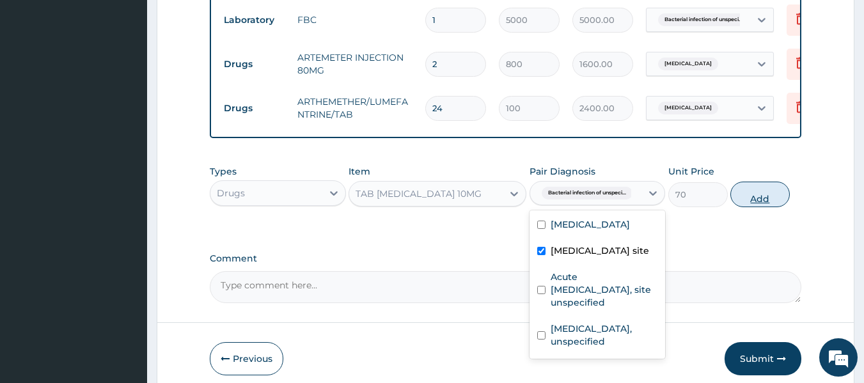
click at [767, 207] on button "Add" at bounding box center [759, 195] width 59 height 26
type input "0"
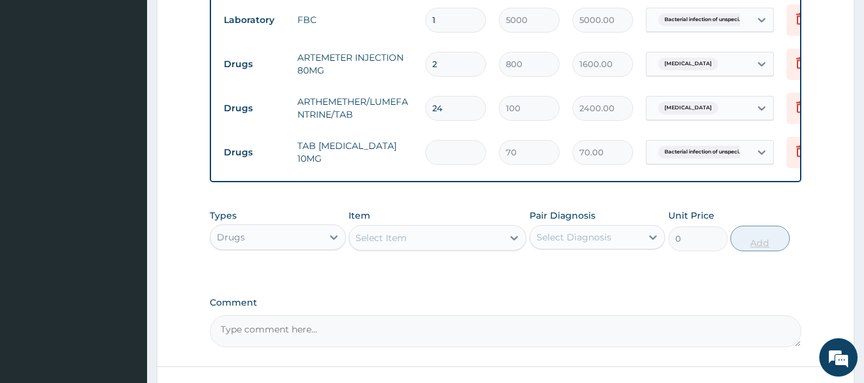
type input "0.00"
type input "5"
type input "350.00"
type input "5"
click at [332, 240] on icon at bounding box center [334, 237] width 8 height 4
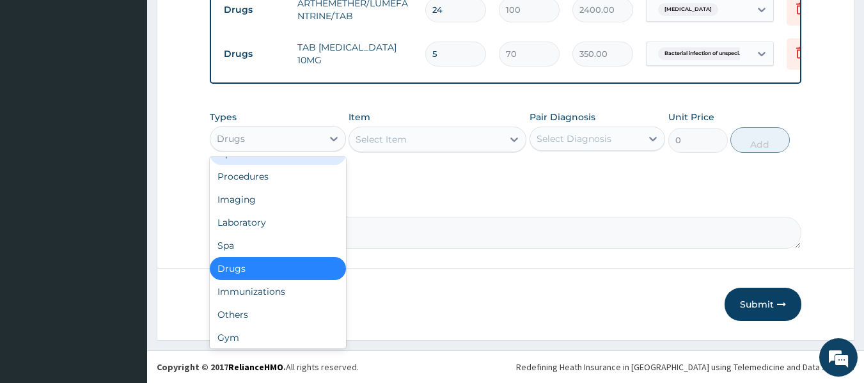
scroll to position [43, 0]
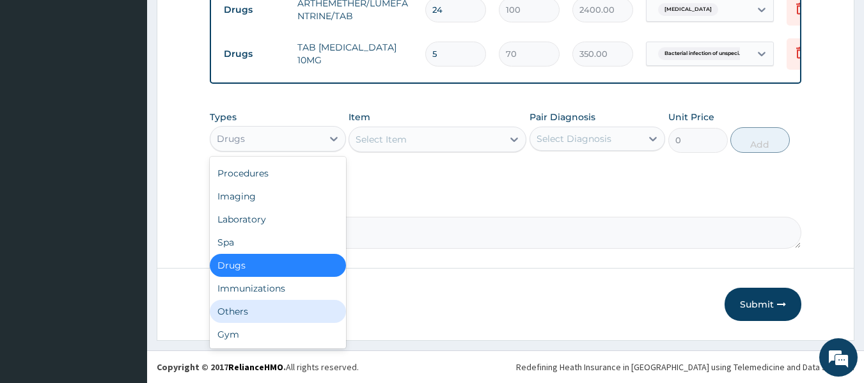
click at [230, 308] on div "Others" at bounding box center [278, 311] width 136 height 23
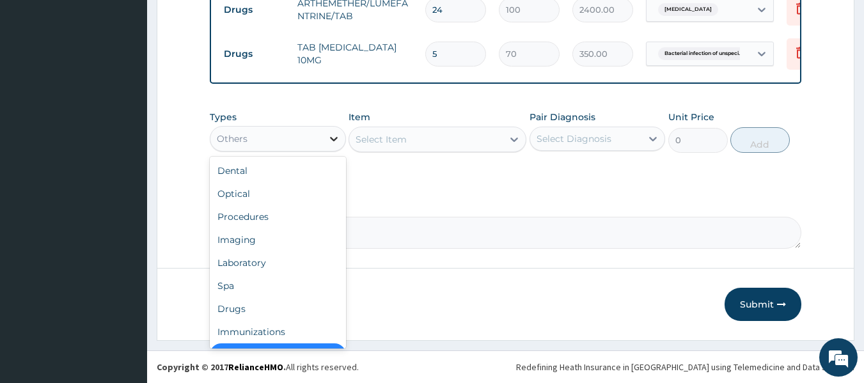
scroll to position [26, 0]
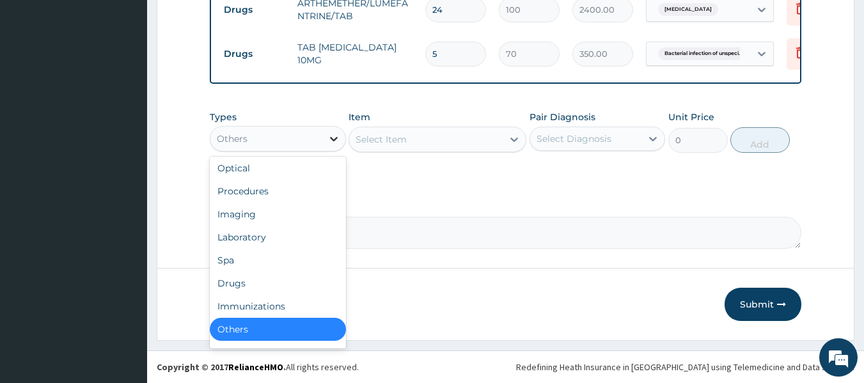
click at [331, 133] on icon at bounding box center [333, 138] width 13 height 13
click at [283, 272] on div "Drugs" at bounding box center [278, 283] width 136 height 23
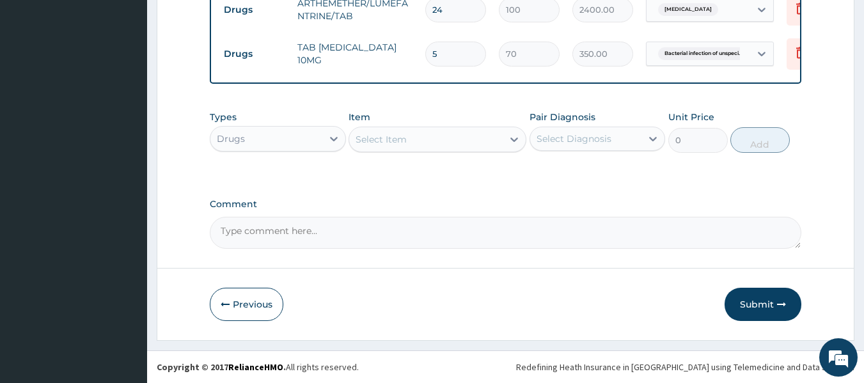
click at [517, 139] on icon at bounding box center [514, 139] width 13 height 13
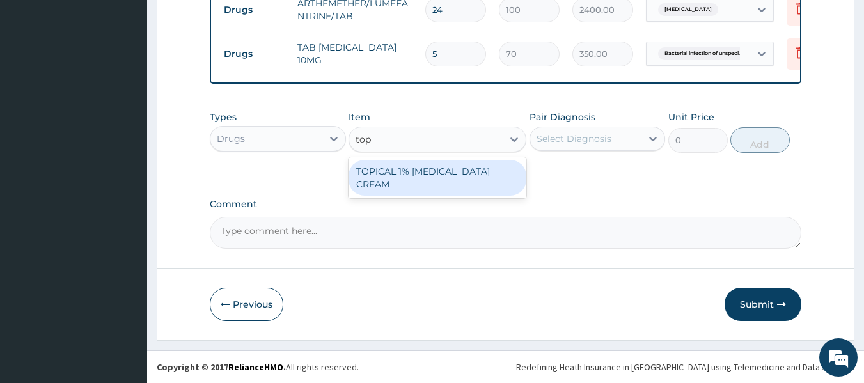
type input "topi"
click at [490, 170] on div "TOPICAL 1% [MEDICAL_DATA] CREAM" at bounding box center [438, 178] width 178 height 36
type input "1200"
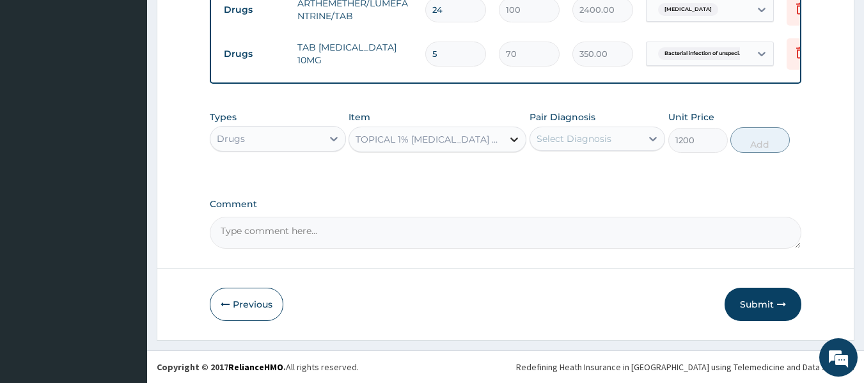
click at [510, 139] on icon at bounding box center [514, 139] width 13 height 13
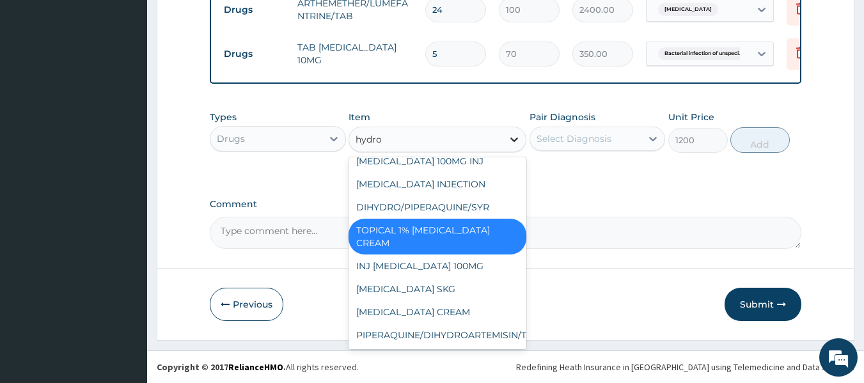
scroll to position [20, 0]
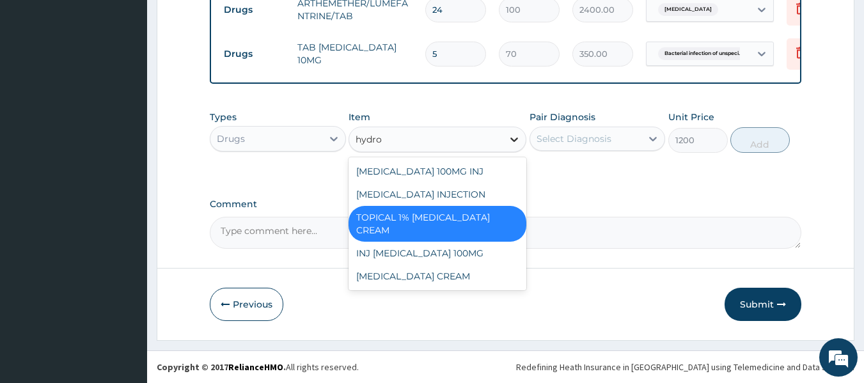
type input "hydroc"
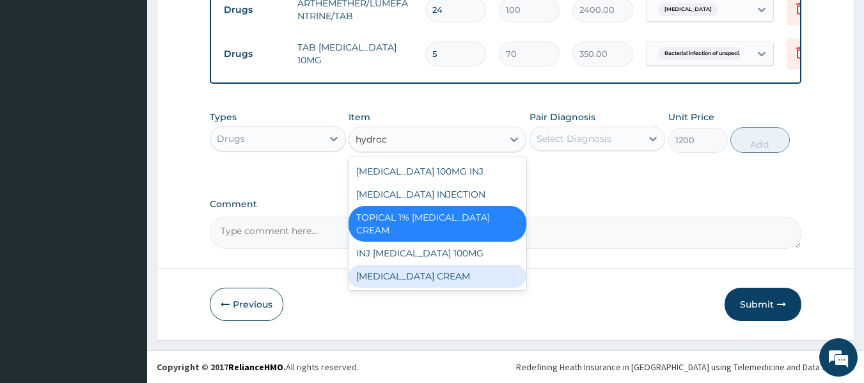
click at [480, 275] on div "[MEDICAL_DATA] CREAM" at bounding box center [438, 276] width 178 height 23
type input "2500"
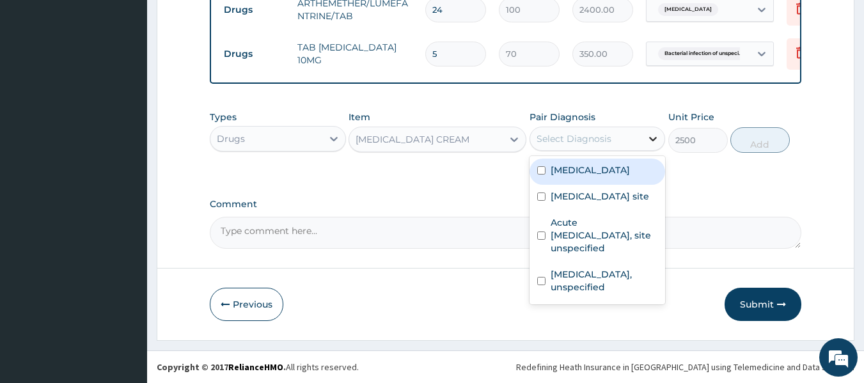
click at [649, 141] on icon at bounding box center [653, 138] width 13 height 13
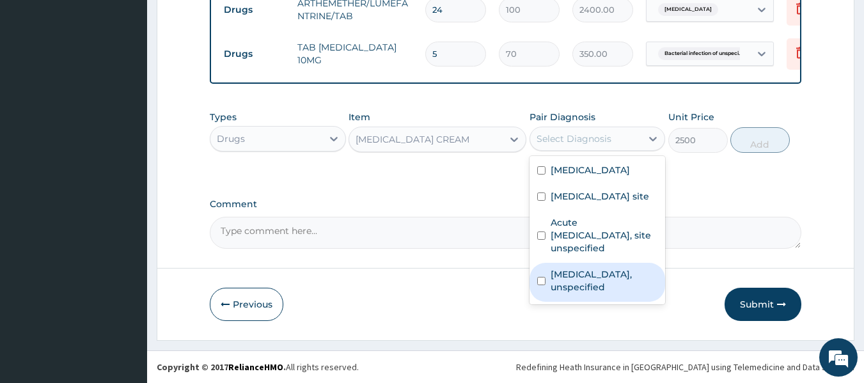
click at [613, 276] on div "[MEDICAL_DATA], unspecified" at bounding box center [598, 282] width 136 height 39
checkbox input "true"
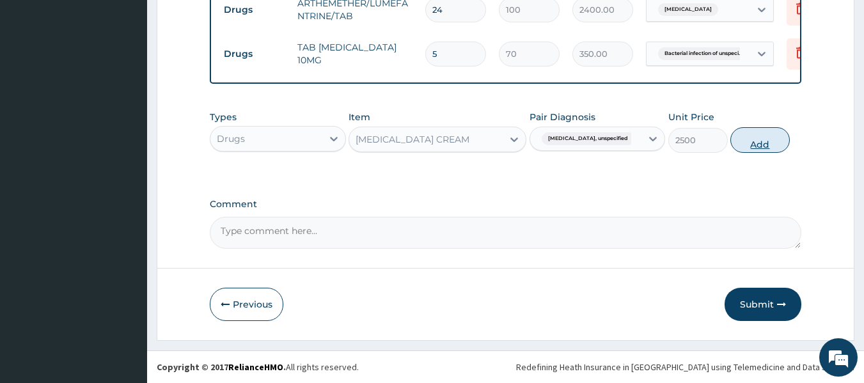
click at [769, 139] on button "Add" at bounding box center [759, 140] width 59 height 26
type input "0"
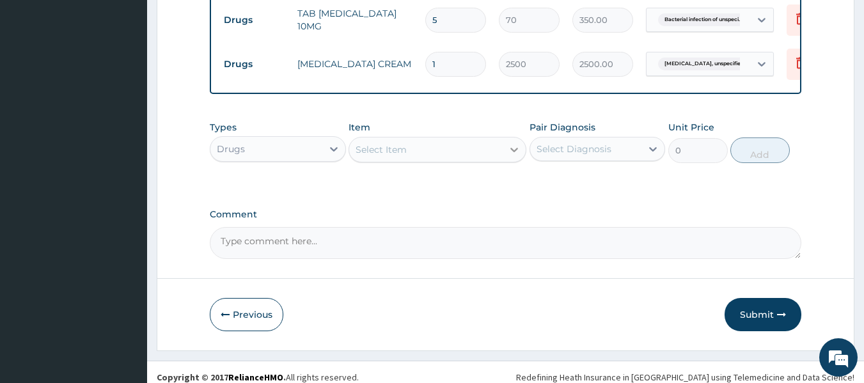
click at [516, 152] on icon at bounding box center [514, 150] width 8 height 4
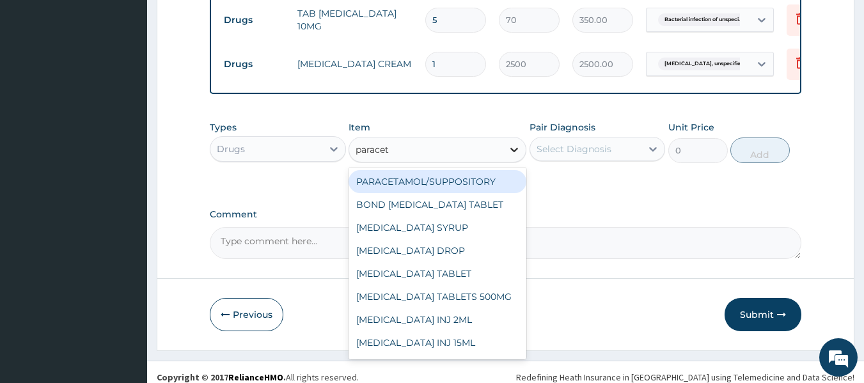
type input "paraceta"
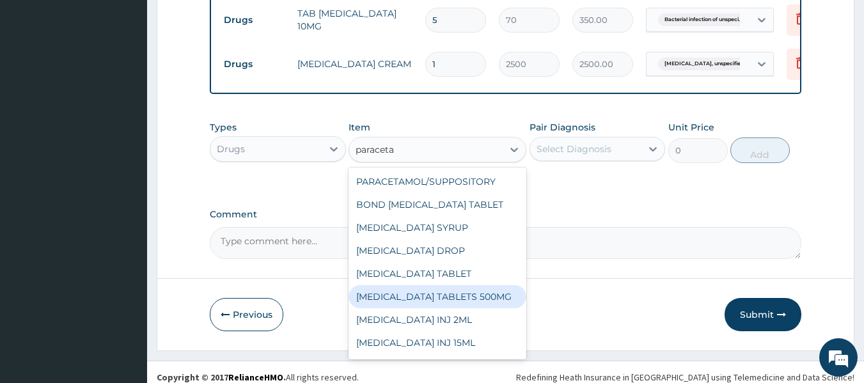
click at [464, 308] on div "[MEDICAL_DATA] TABLETS 500MG" at bounding box center [438, 296] width 178 height 23
type input "17"
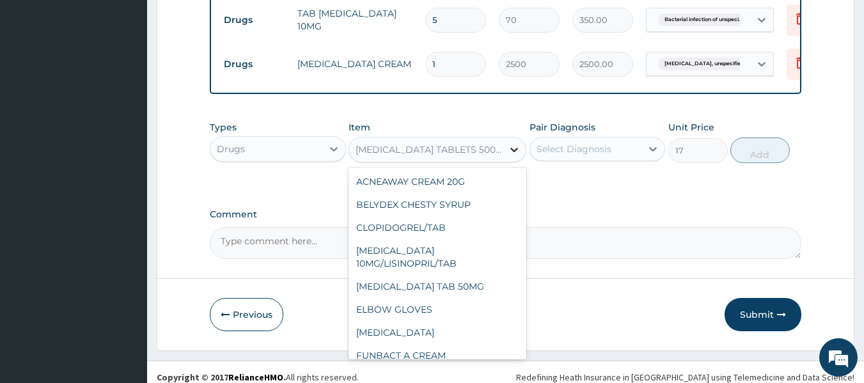
click at [514, 156] on icon at bounding box center [514, 149] width 13 height 13
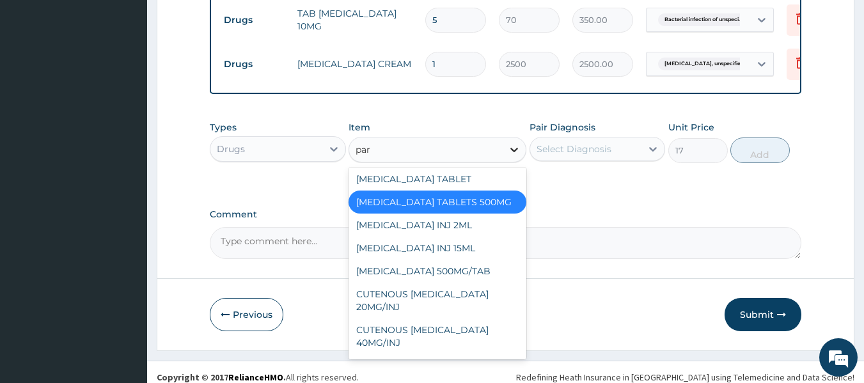
scroll to position [3, 0]
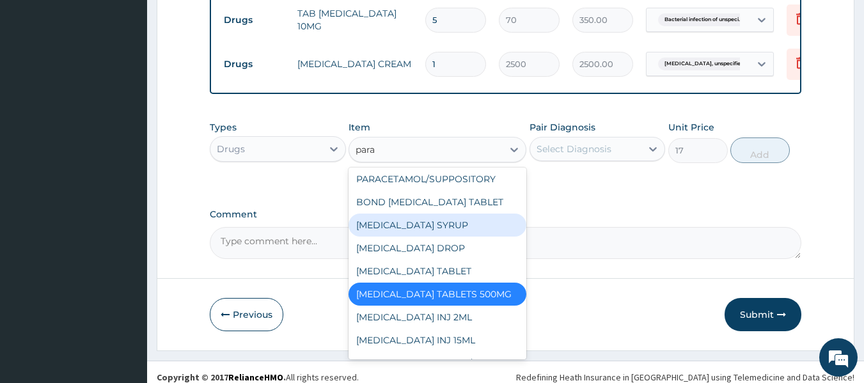
type input "para"
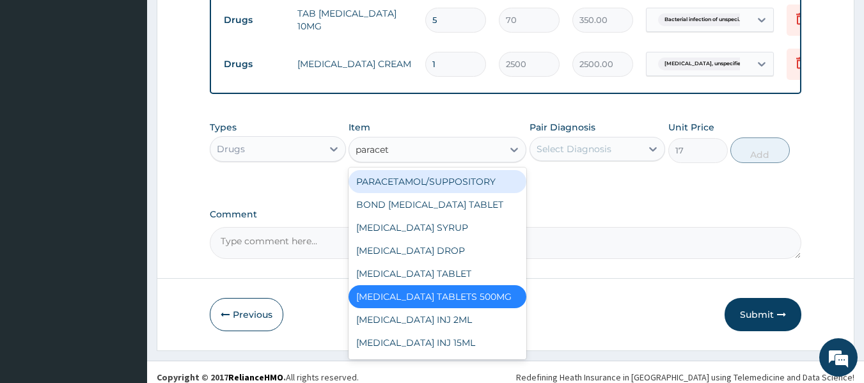
type input "paraceta"
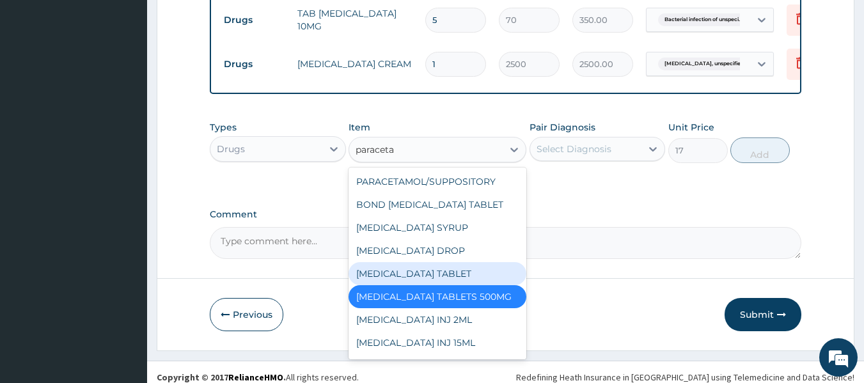
click at [405, 285] on div "[MEDICAL_DATA] TABLET" at bounding box center [438, 273] width 178 height 23
type input "20"
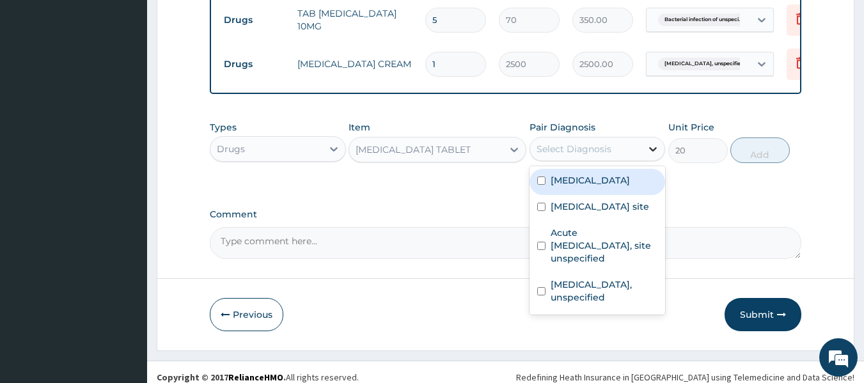
click at [654, 152] on icon at bounding box center [654, 149] width 8 height 4
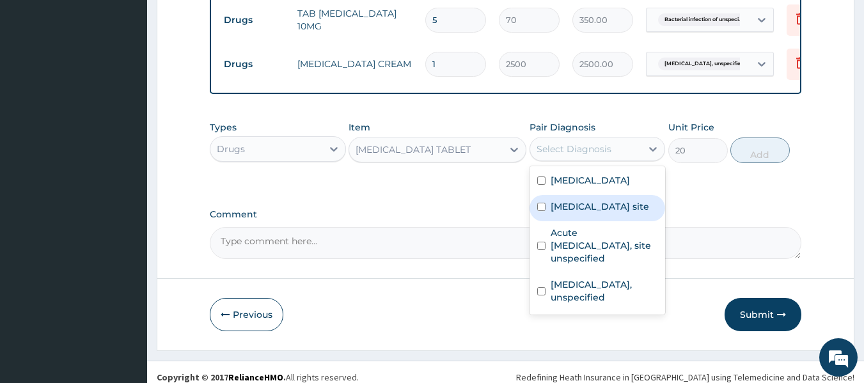
click at [619, 213] on label "[MEDICAL_DATA] site" at bounding box center [600, 206] width 99 height 13
checkbox input "true"
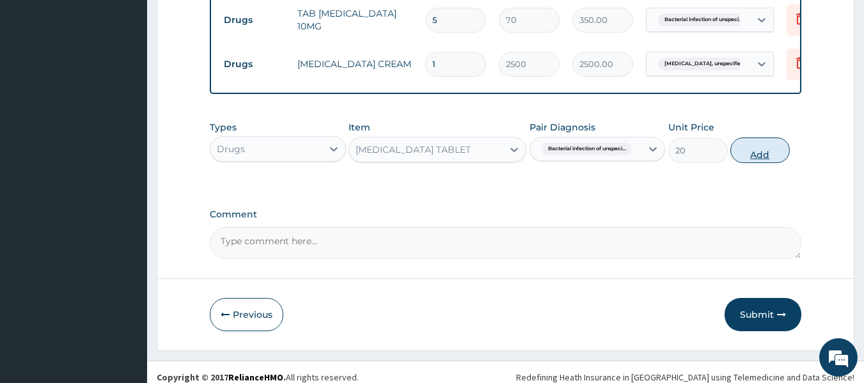
click at [746, 163] on button "Add" at bounding box center [759, 151] width 59 height 26
type input "0"
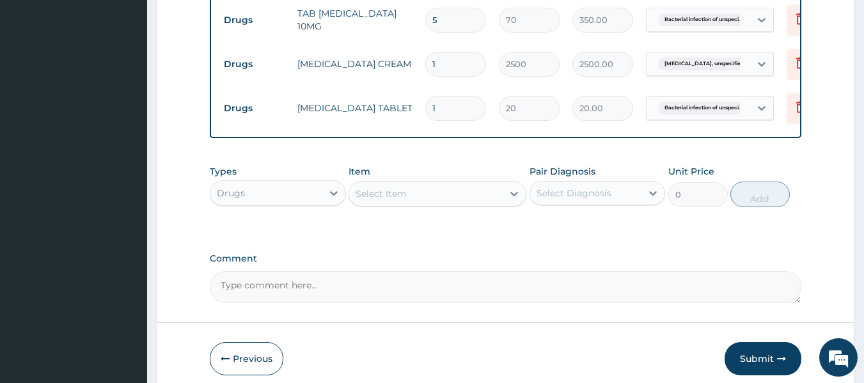
type input "0.00"
type input "1"
type input "20.00"
type input "18"
type input "360.00"
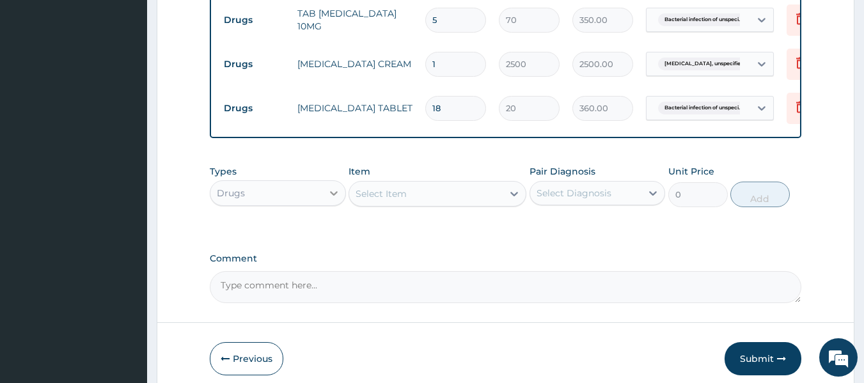
type input "18"
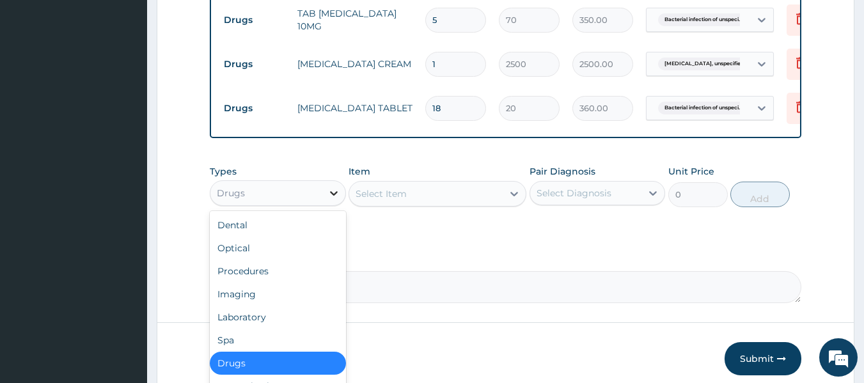
click at [331, 200] on icon at bounding box center [333, 193] width 13 height 13
click at [290, 283] on div "Procedures" at bounding box center [278, 271] width 136 height 23
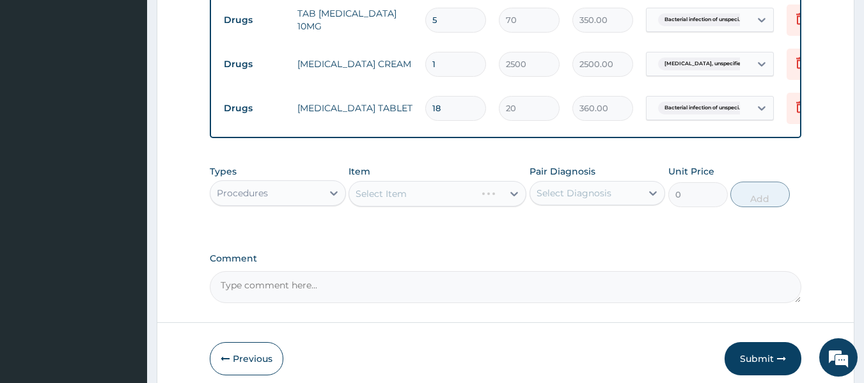
click at [514, 207] on div "Select Item" at bounding box center [438, 194] width 178 height 26
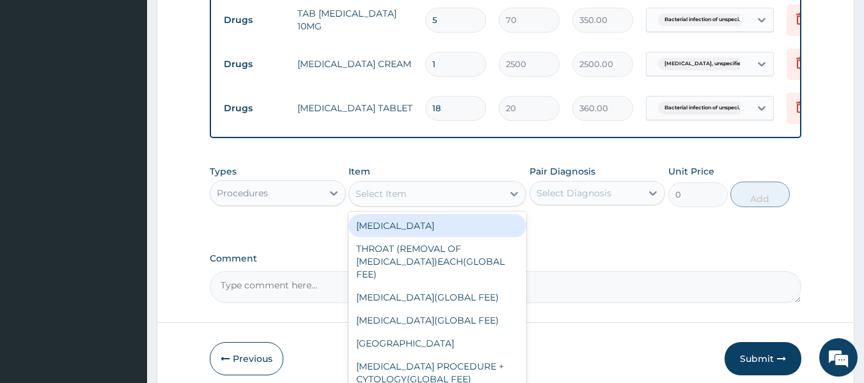
click at [514, 200] on icon at bounding box center [514, 193] width 13 height 13
type input "gp"
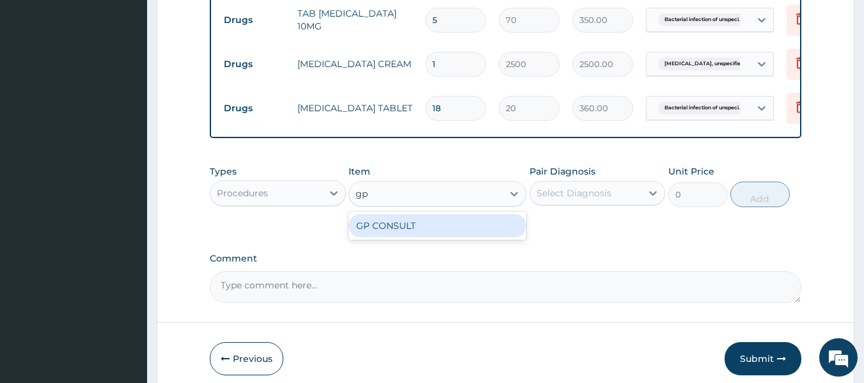
click at [492, 237] on div "GP CONSULT" at bounding box center [438, 225] width 178 height 23
type input "5000"
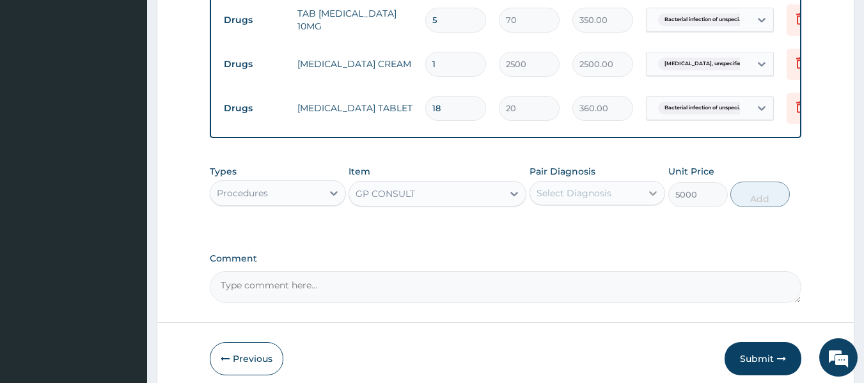
click at [645, 205] on div at bounding box center [653, 193] width 23 height 23
click at [648, 205] on div at bounding box center [653, 193] width 23 height 23
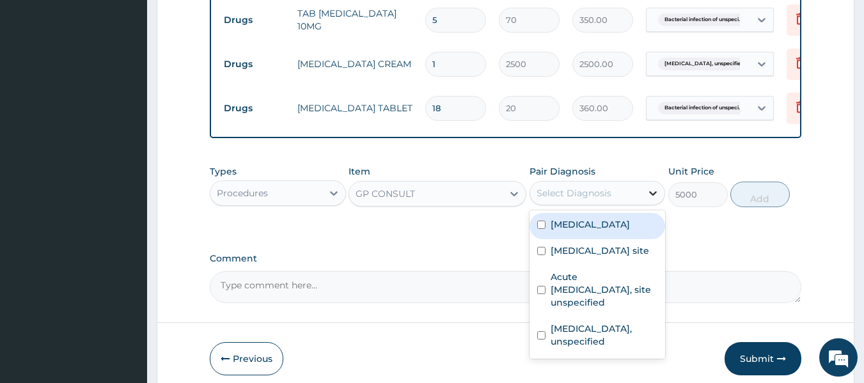
click at [648, 200] on icon at bounding box center [653, 193] width 13 height 13
click at [630, 231] on label "[MEDICAL_DATA]" at bounding box center [590, 224] width 79 height 13
checkbox input "true"
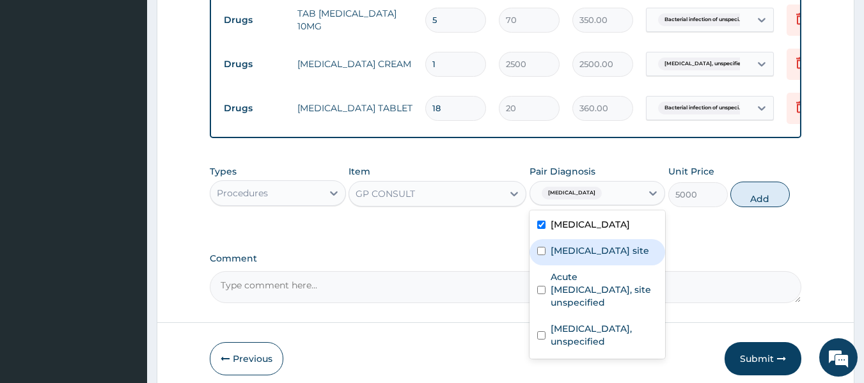
click at [626, 257] on label "[MEDICAL_DATA] site" at bounding box center [600, 250] width 99 height 13
checkbox input "true"
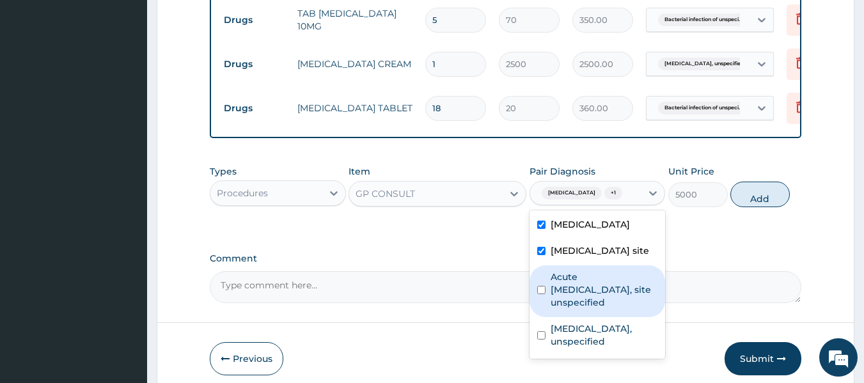
click at [613, 309] on label "Acute [MEDICAL_DATA], site unspecified" at bounding box center [604, 290] width 107 height 38
checkbox input "true"
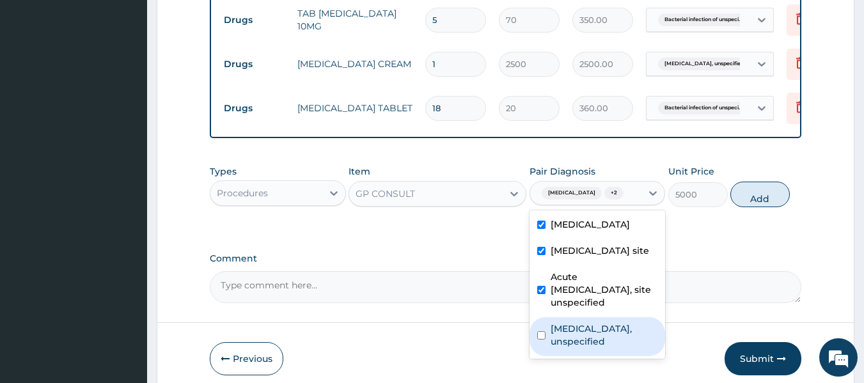
click at [613, 348] on label "[MEDICAL_DATA], unspecified" at bounding box center [604, 335] width 107 height 26
checkbox input "true"
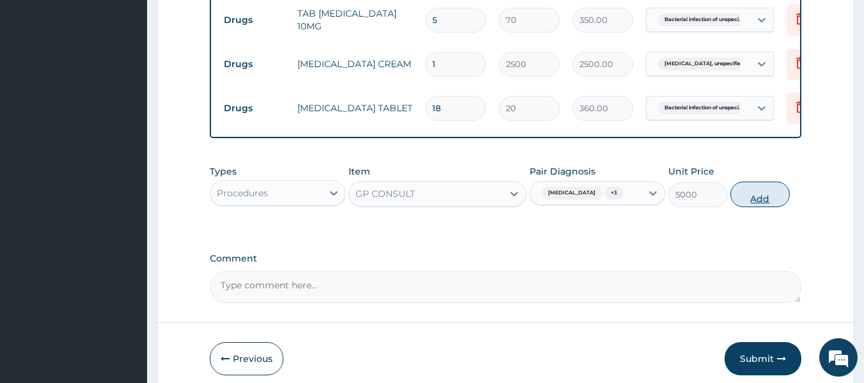
click at [750, 207] on button "Add" at bounding box center [759, 195] width 59 height 26
type input "0"
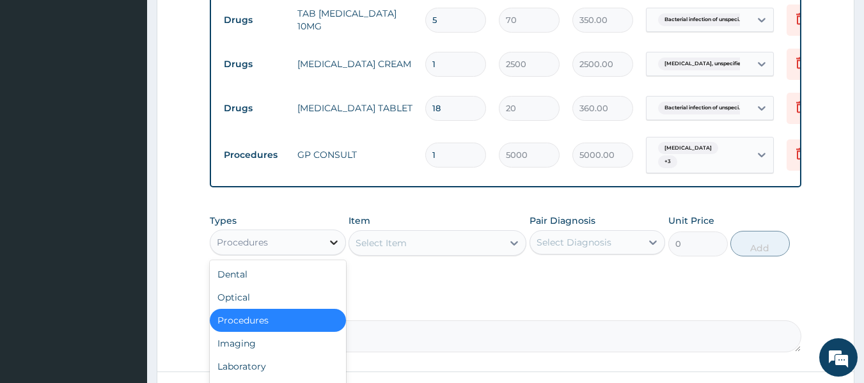
click at [334, 249] on icon at bounding box center [333, 242] width 13 height 13
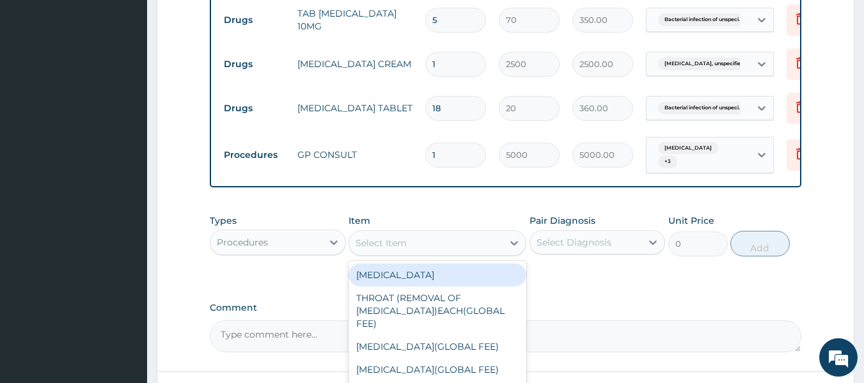
click at [437, 253] on div "Select Item" at bounding box center [426, 243] width 154 height 20
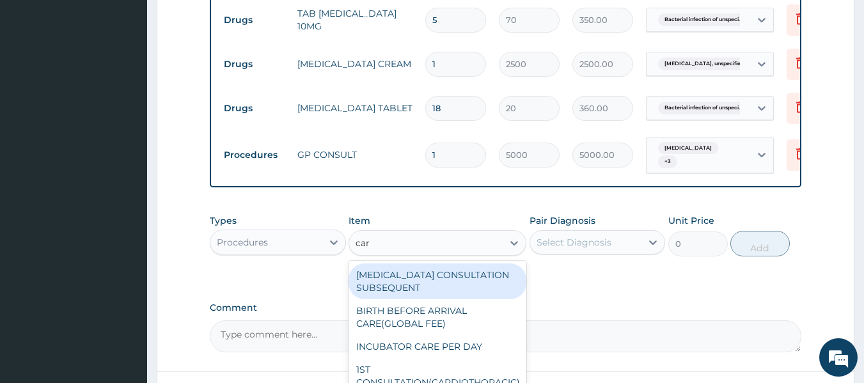
type input "card"
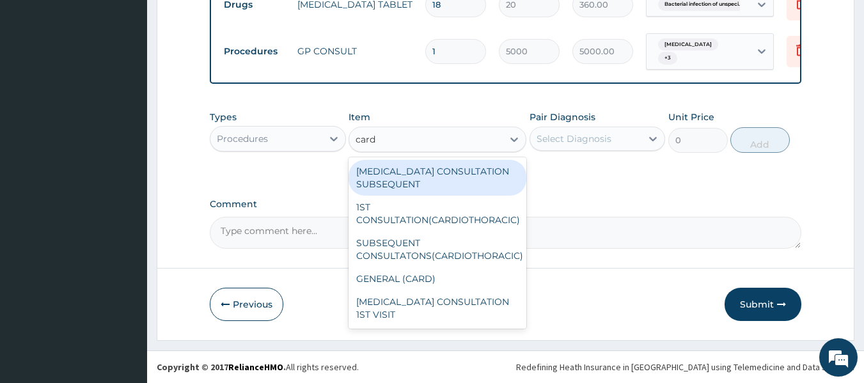
scroll to position [817, 0]
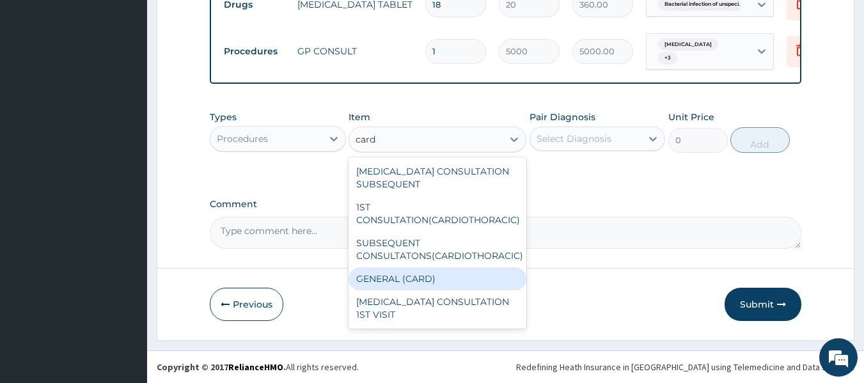
click at [495, 290] on div "GENERAL (CARD)" at bounding box center [438, 278] width 178 height 23
type input "800"
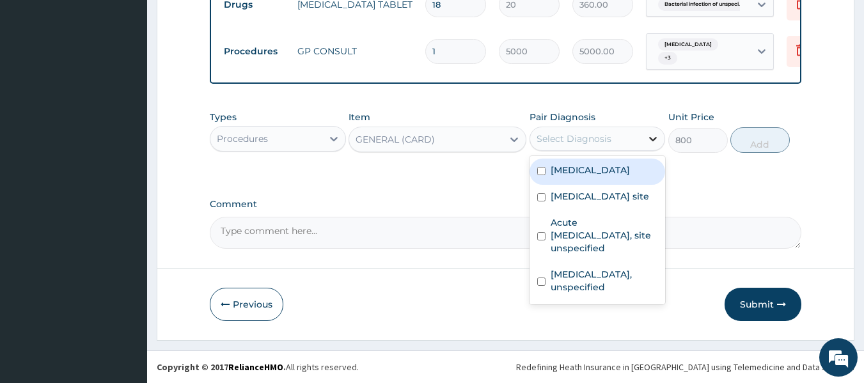
click at [644, 150] on div at bounding box center [653, 138] width 23 height 23
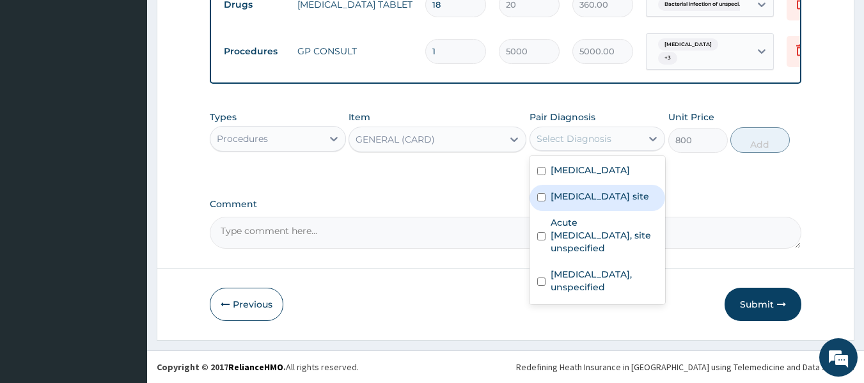
drag, startPoint x: 632, startPoint y: 182, endPoint x: 621, endPoint y: 219, distance: 39.3
click at [621, 219] on div "[MEDICAL_DATA] [MEDICAL_DATA] site Acute [MEDICAL_DATA], site unspecified [MEDI…" at bounding box center [598, 230] width 136 height 148
click at [621, 203] on label "[MEDICAL_DATA] site" at bounding box center [600, 196] width 99 height 13
checkbox input "true"
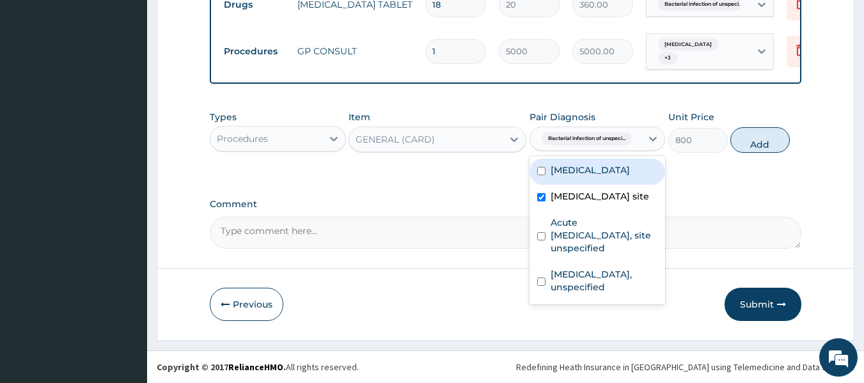
click at [627, 177] on label "[MEDICAL_DATA]" at bounding box center [590, 170] width 79 height 13
checkbox input "true"
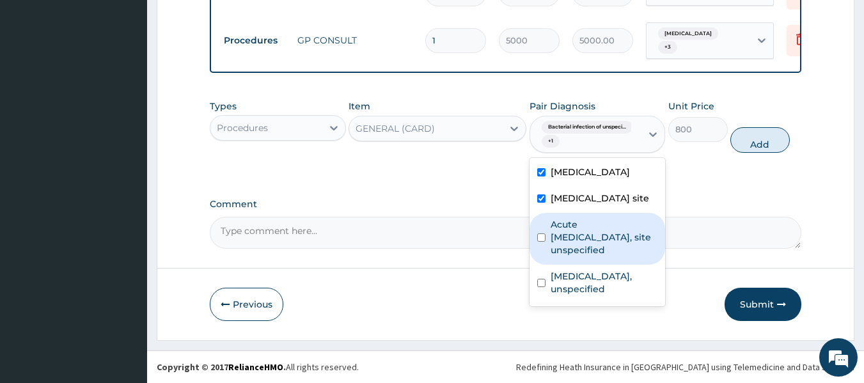
click at [609, 256] on label "Acute [MEDICAL_DATA], site unspecified" at bounding box center [604, 237] width 107 height 38
checkbox input "true"
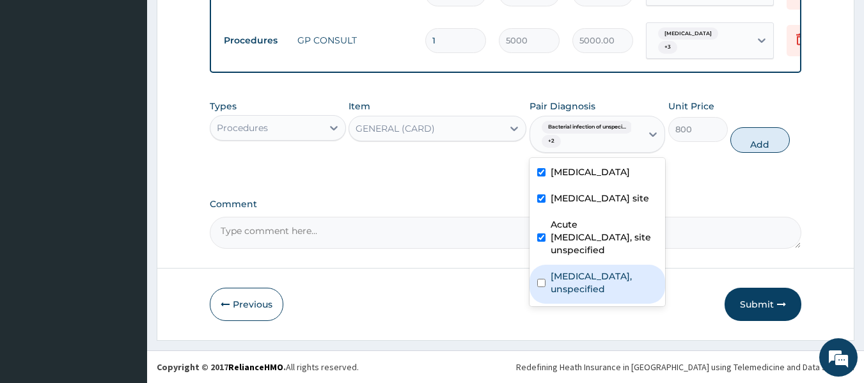
click at [601, 296] on label "[MEDICAL_DATA], unspecified" at bounding box center [604, 283] width 107 height 26
checkbox input "true"
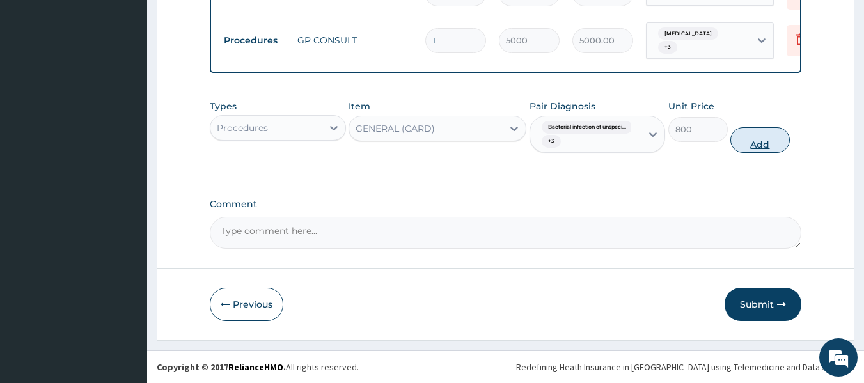
click at [767, 153] on button "Add" at bounding box center [759, 140] width 59 height 26
type input "0"
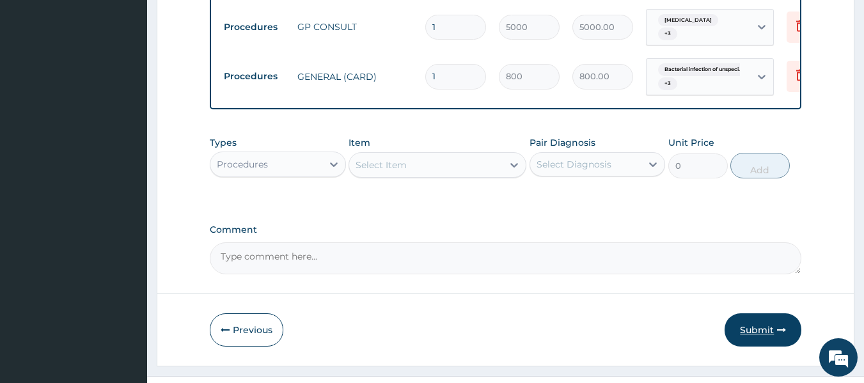
click at [747, 347] on button "Submit" at bounding box center [763, 329] width 77 height 33
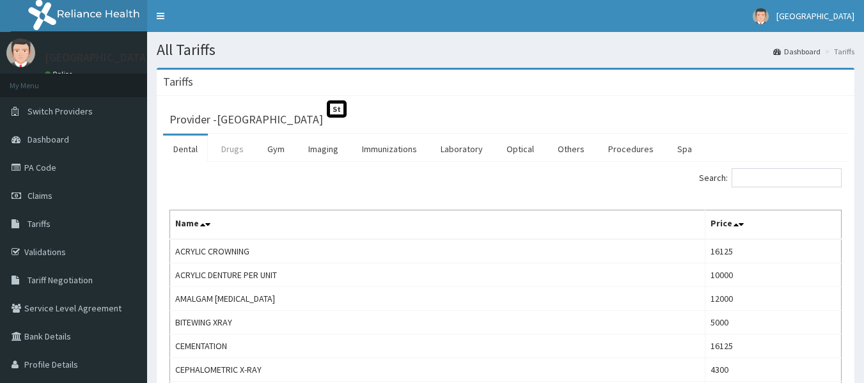
click at [223, 143] on link "Drugs" at bounding box center [232, 149] width 43 height 27
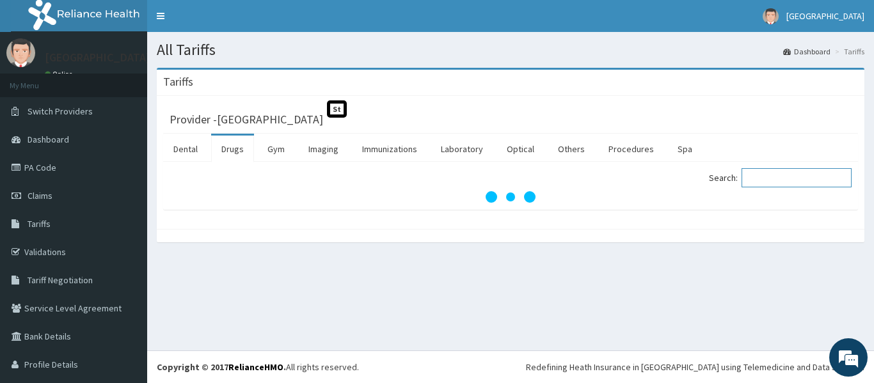
click at [759, 175] on input "Search:" at bounding box center [796, 177] width 110 height 19
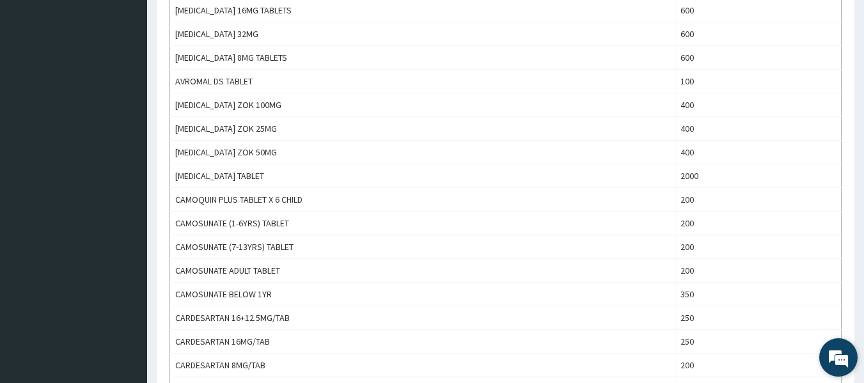
scroll to position [1183, 0]
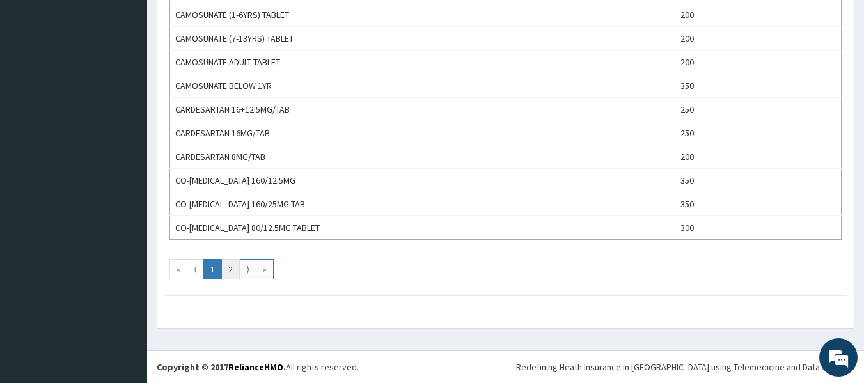
click at [231, 269] on link "2" at bounding box center [230, 269] width 19 height 20
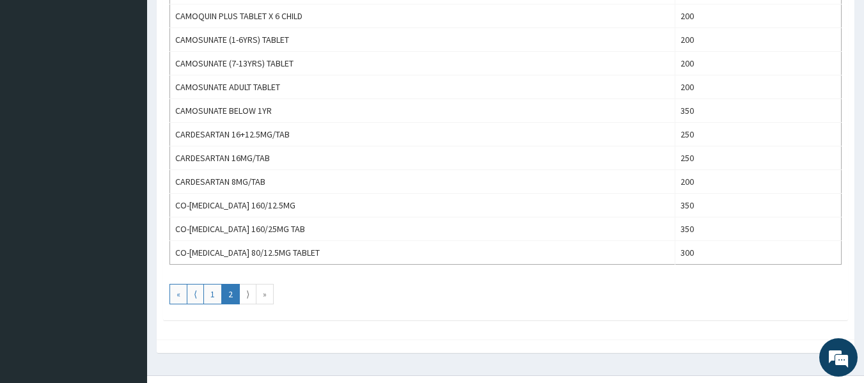
scroll to position [1147, 0]
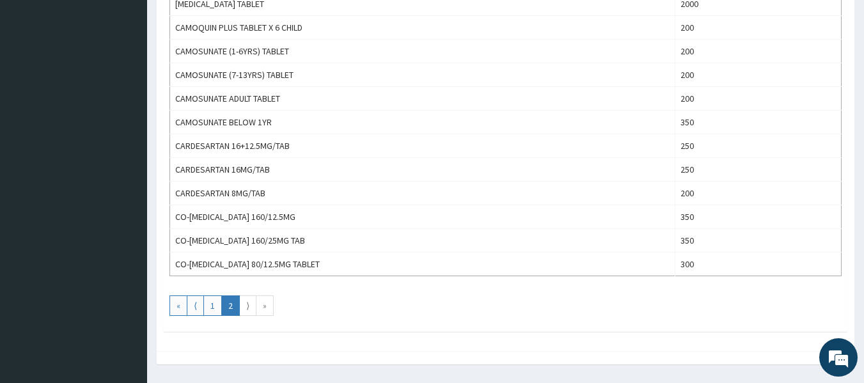
drag, startPoint x: 862, startPoint y: 333, endPoint x: 853, endPoint y: 288, distance: 45.8
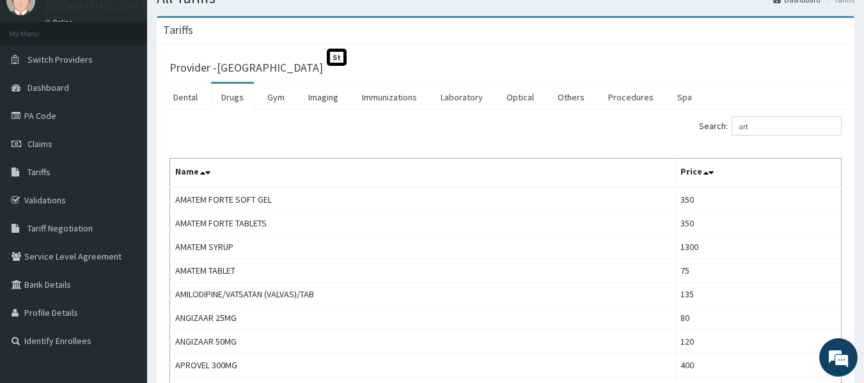
scroll to position [0, 0]
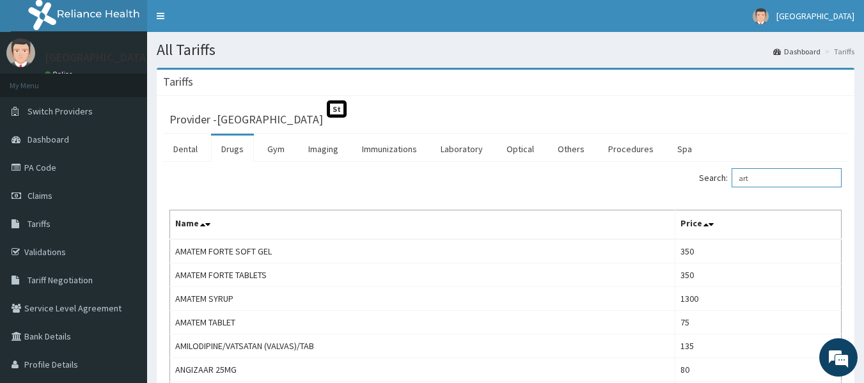
click at [804, 182] on input "art" at bounding box center [787, 177] width 110 height 19
type input "a"
type input "h"
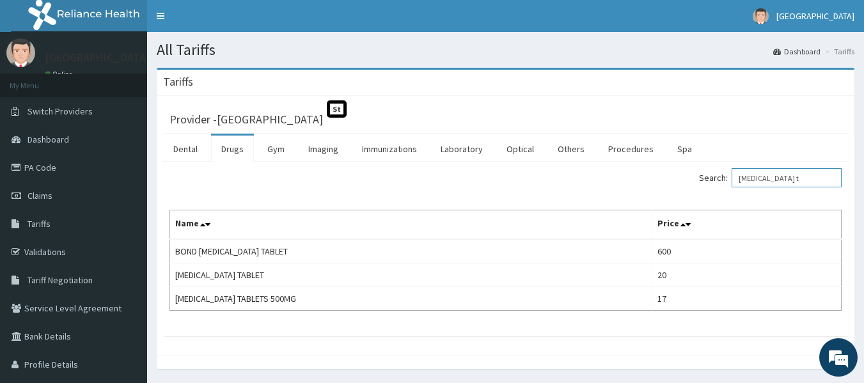
type input "paracetamol t"
